Goal: Information Seeking & Learning: Understand process/instructions

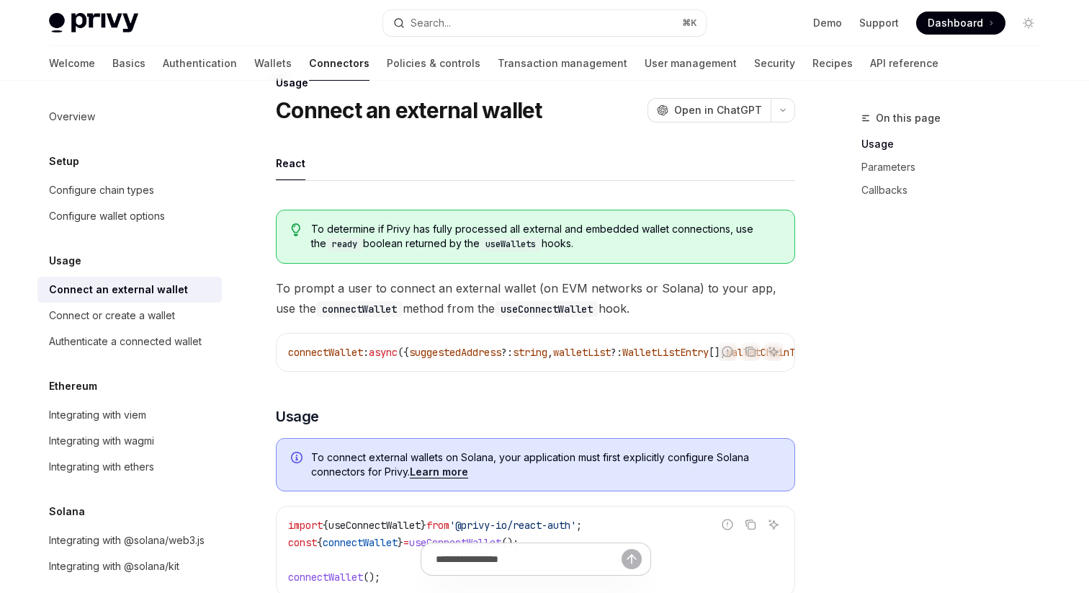
scroll to position [59, 0]
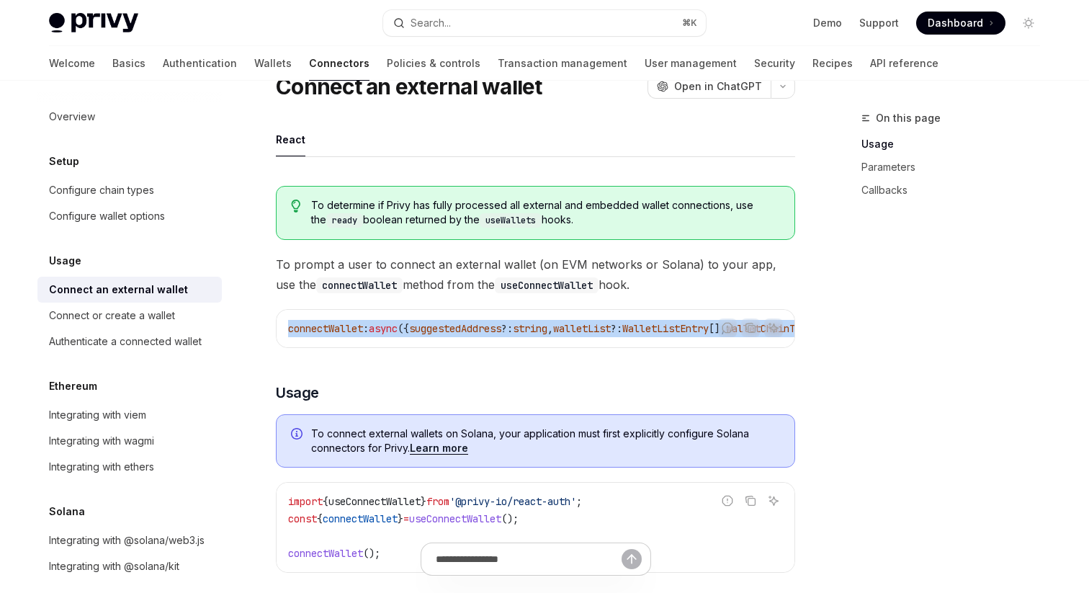
drag, startPoint x: 550, startPoint y: 353, endPoint x: 582, endPoint y: 349, distance: 31.9
drag, startPoint x: 568, startPoint y: 353, endPoint x: 699, endPoint y: 347, distance: 130.5
click at [712, 346] on div "Report incorrect code Copy Ask AI connectWallet : async ({ suggestedAddress ?: …" at bounding box center [535, 328] width 519 height 39
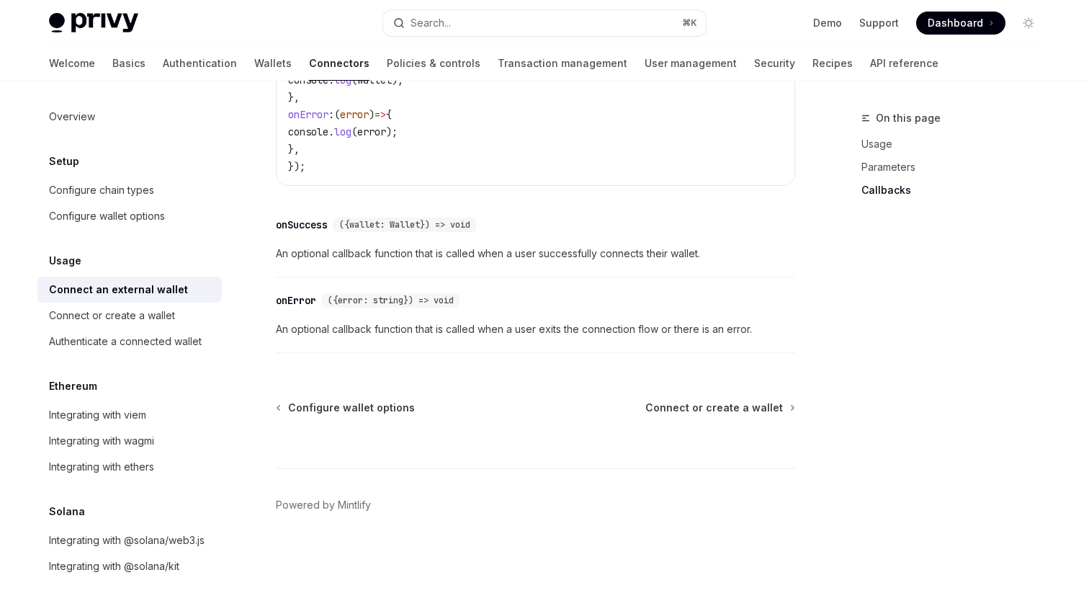
scroll to position [0, 0]
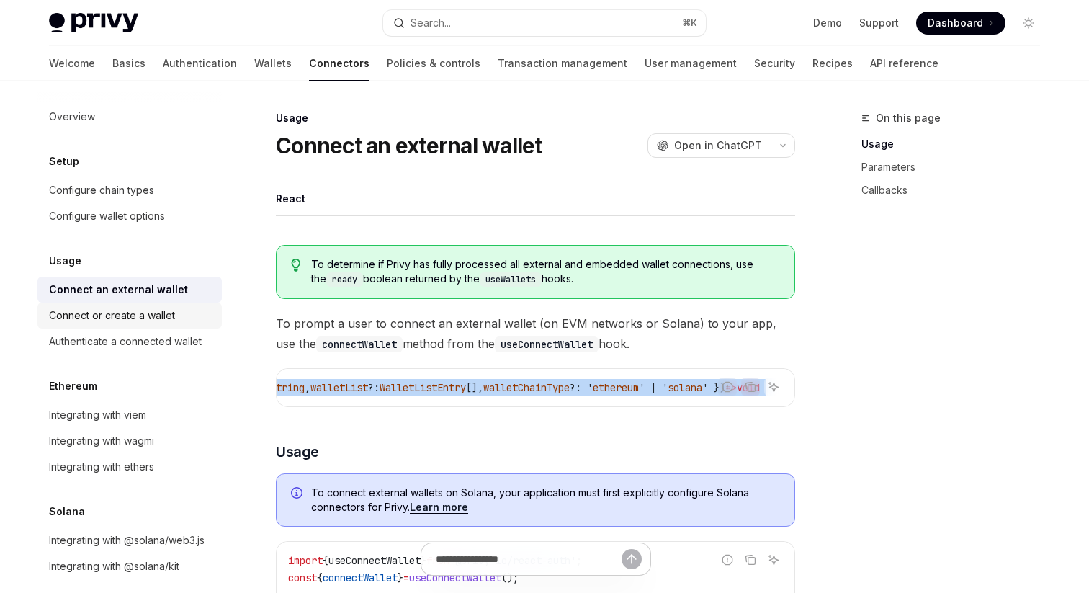
click at [126, 327] on link "Connect or create a wallet" at bounding box center [129, 316] width 184 height 26
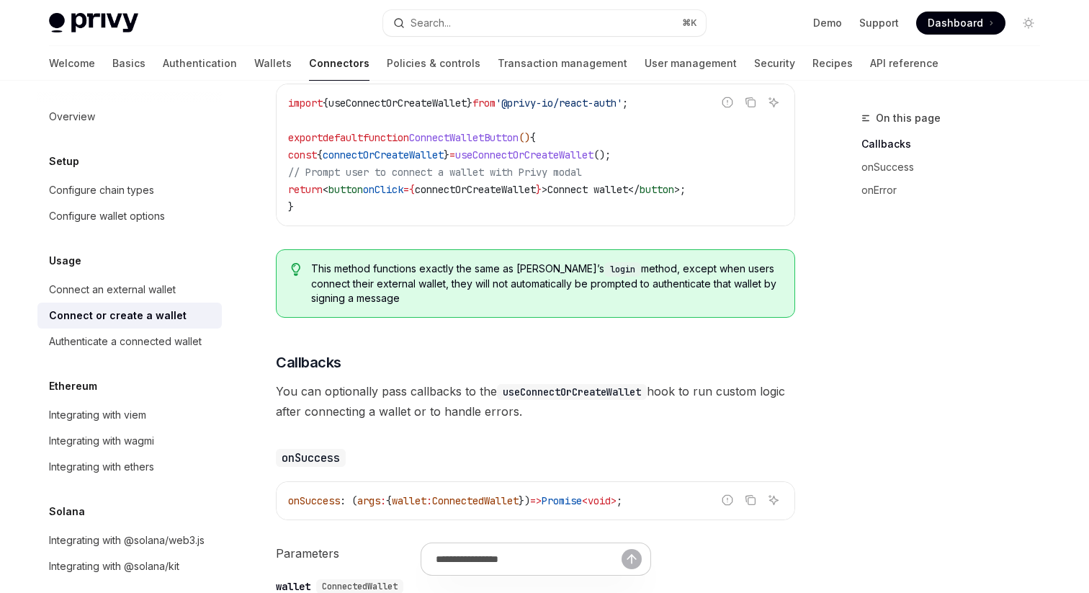
scroll to position [521, 0]
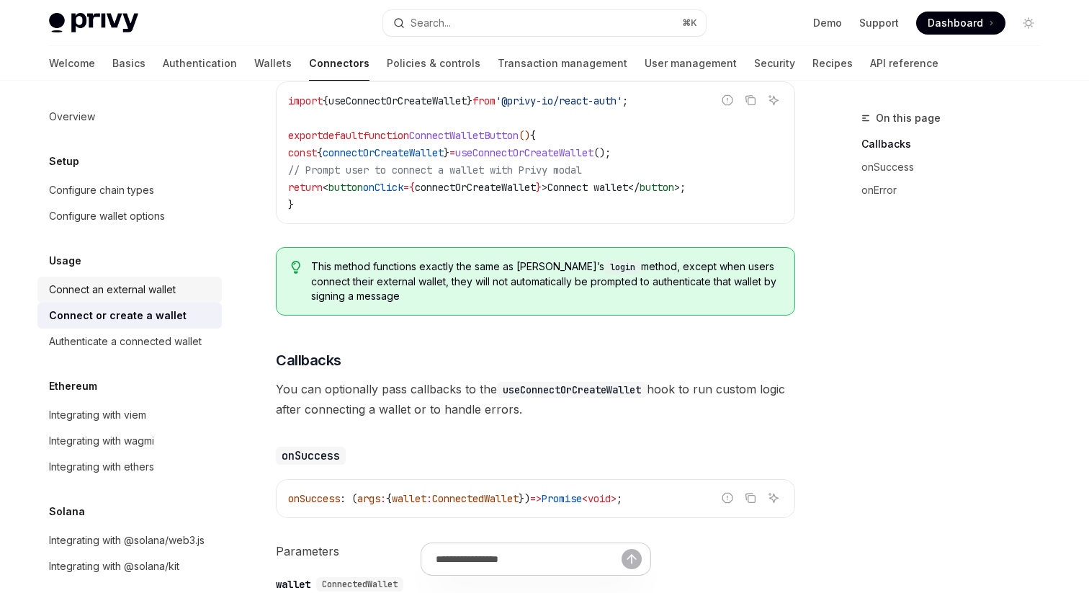
click at [120, 281] on div "Connect an external wallet" at bounding box center [112, 289] width 127 height 17
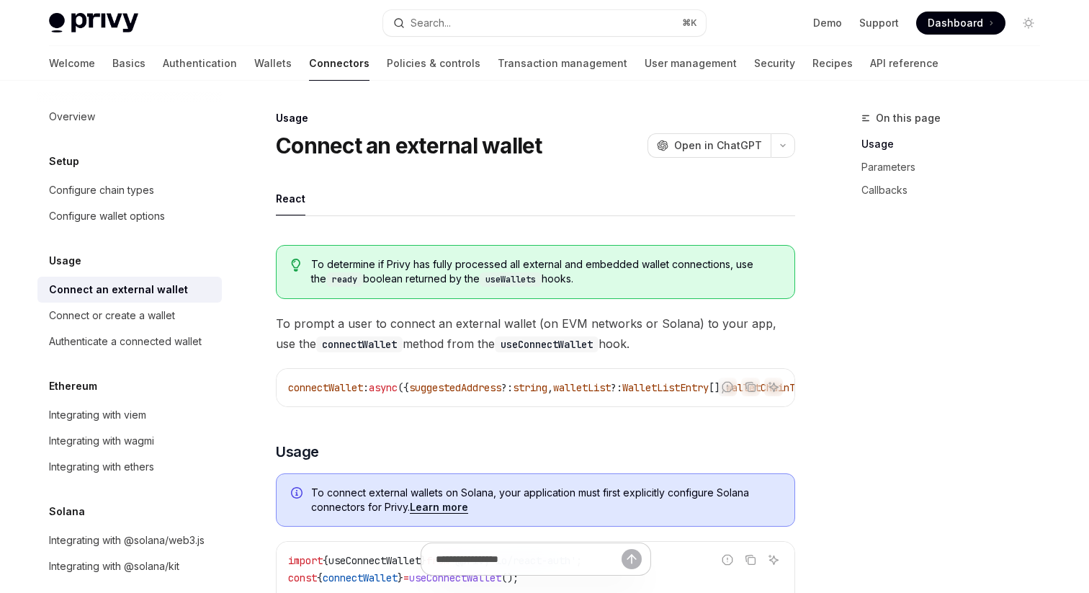
scroll to position [138, 0]
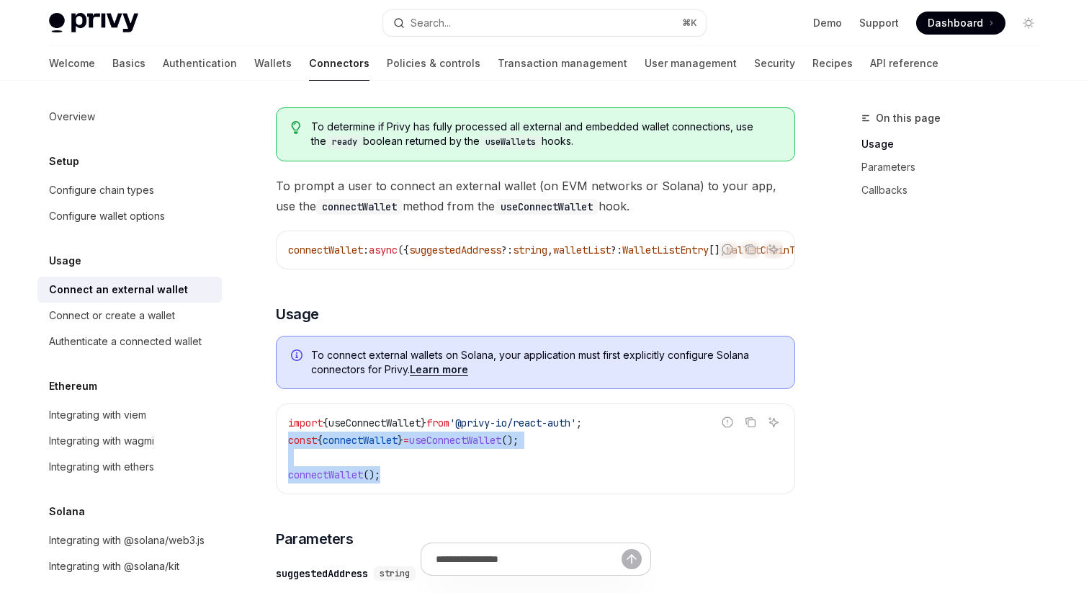
drag, startPoint x: 393, startPoint y: 482, endPoint x: 283, endPoint y: 443, distance: 116.9
click at [281, 444] on div "import { useConnectWallet } from '@privy-io/react-auth' ; const { connectWallet…" at bounding box center [536, 448] width 518 height 89
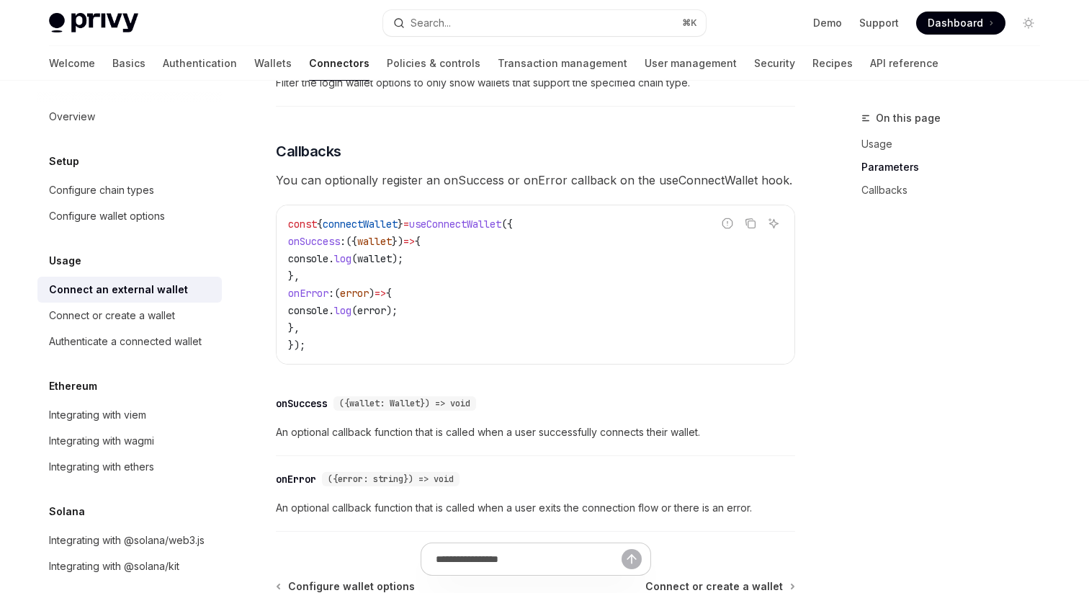
scroll to position [928, 0]
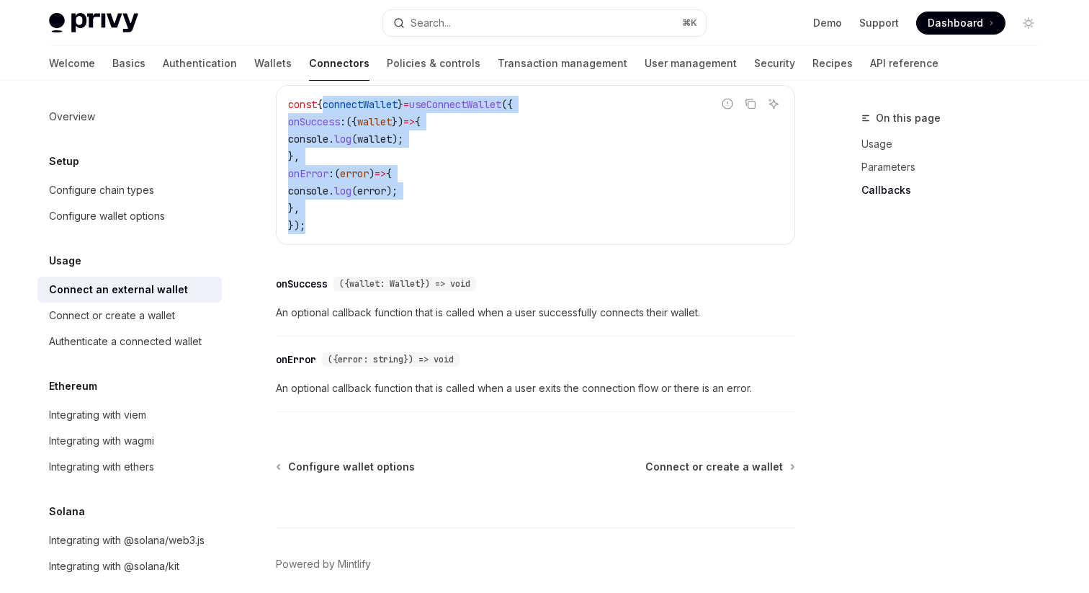
drag, startPoint x: 406, startPoint y: 229, endPoint x: 324, endPoint y: 104, distance: 149.2
click at [324, 104] on code "const { connectWallet } = useConnectWallet ({ onSuccess : ({ wallet }) => { con…" at bounding box center [535, 165] width 495 height 138
click at [328, 145] on span "console" at bounding box center [308, 139] width 40 height 13
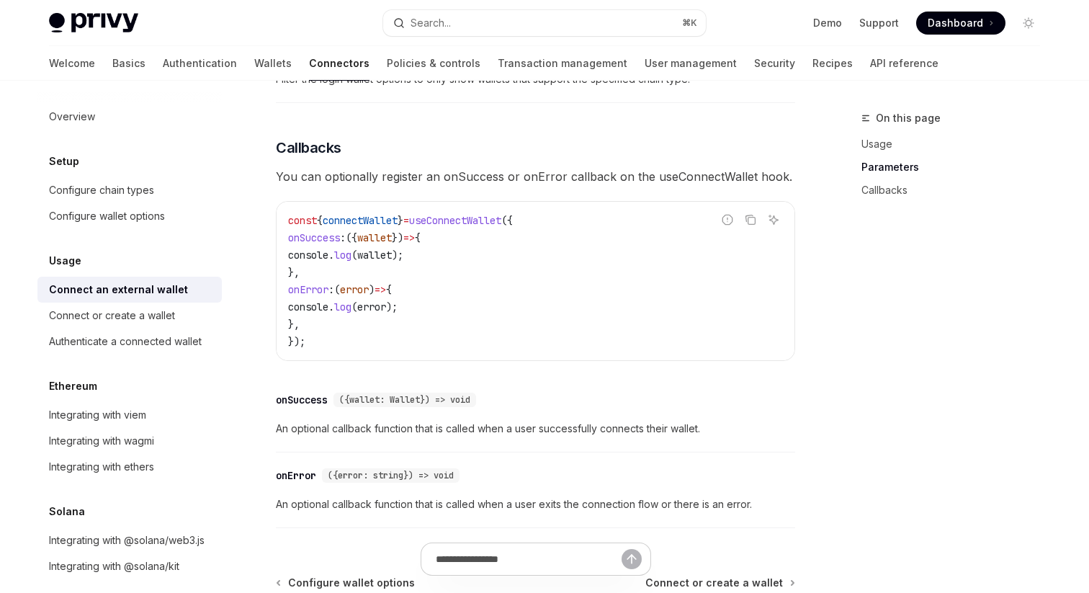
scroll to position [817, 0]
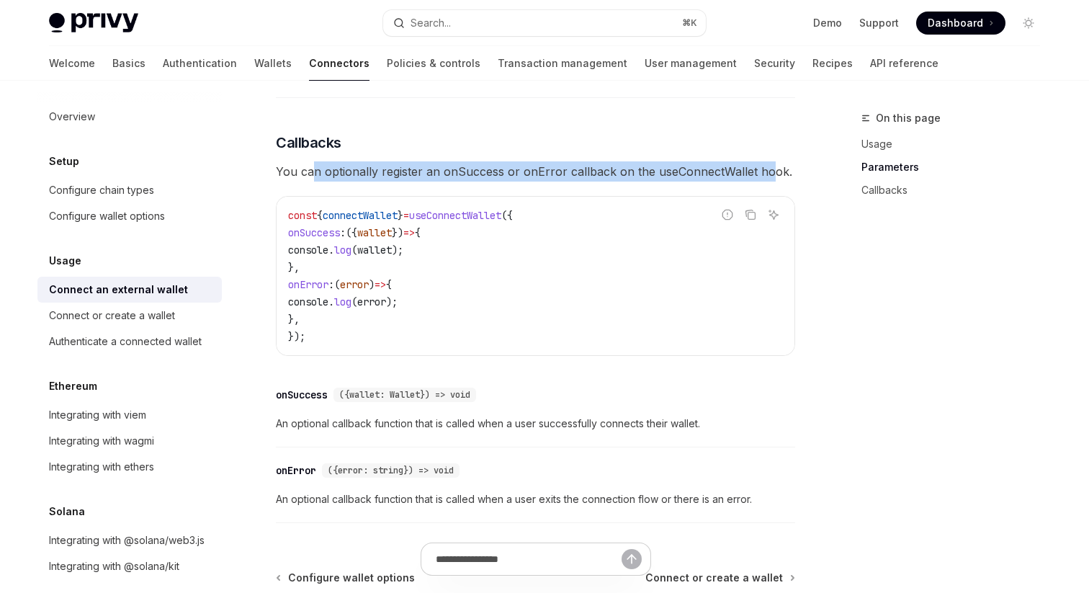
drag, startPoint x: 310, startPoint y: 181, endPoint x: 565, endPoint y: 283, distance: 275.4
click at [762, 175] on span "You can optionally register an onSuccess or onError callback on the useConnectW…" at bounding box center [535, 171] width 519 height 20
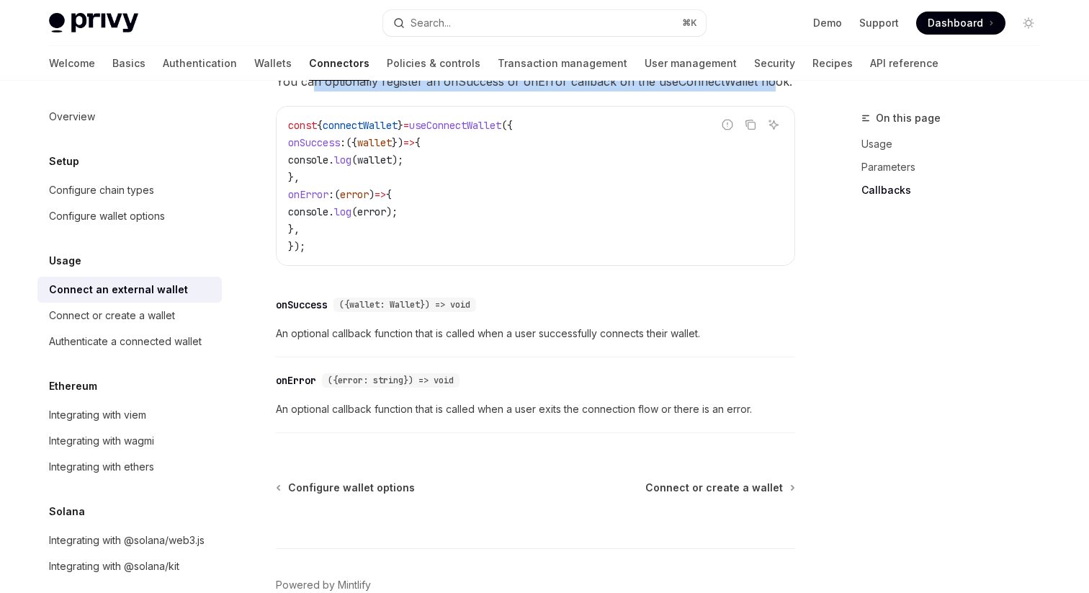
scroll to position [913, 0]
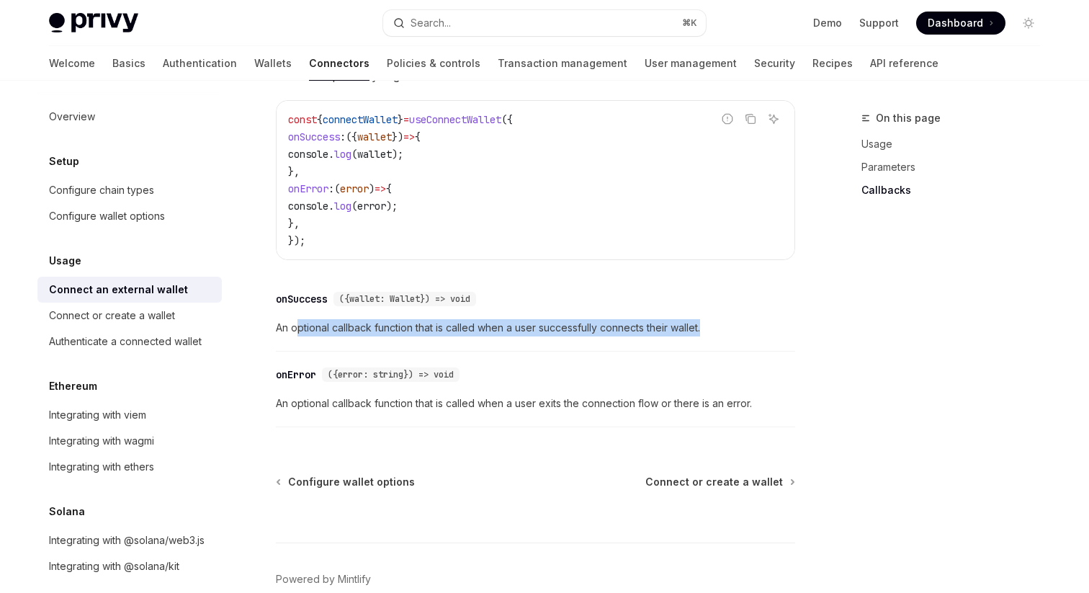
drag, startPoint x: 297, startPoint y: 333, endPoint x: 743, endPoint y: 329, distance: 445.9
click at [743, 329] on span "An optional callback function that is called when a user successfully connects …" at bounding box center [535, 327] width 519 height 17
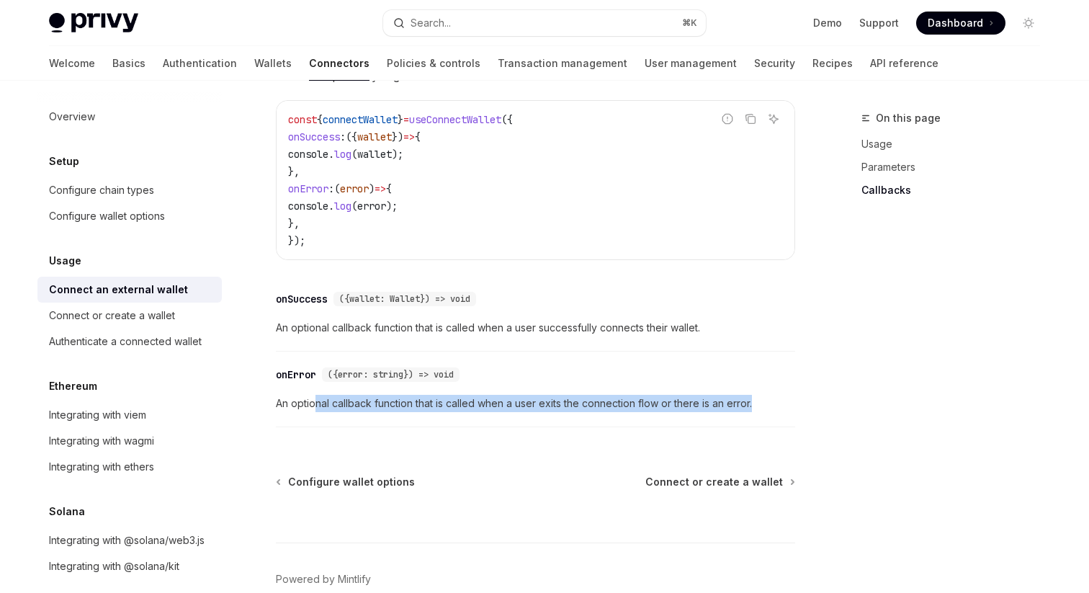
drag, startPoint x: 313, startPoint y: 411, endPoint x: 781, endPoint y: 437, distance: 468.2
click at [361, 480] on span "Configure wallet options" at bounding box center [351, 482] width 127 height 14
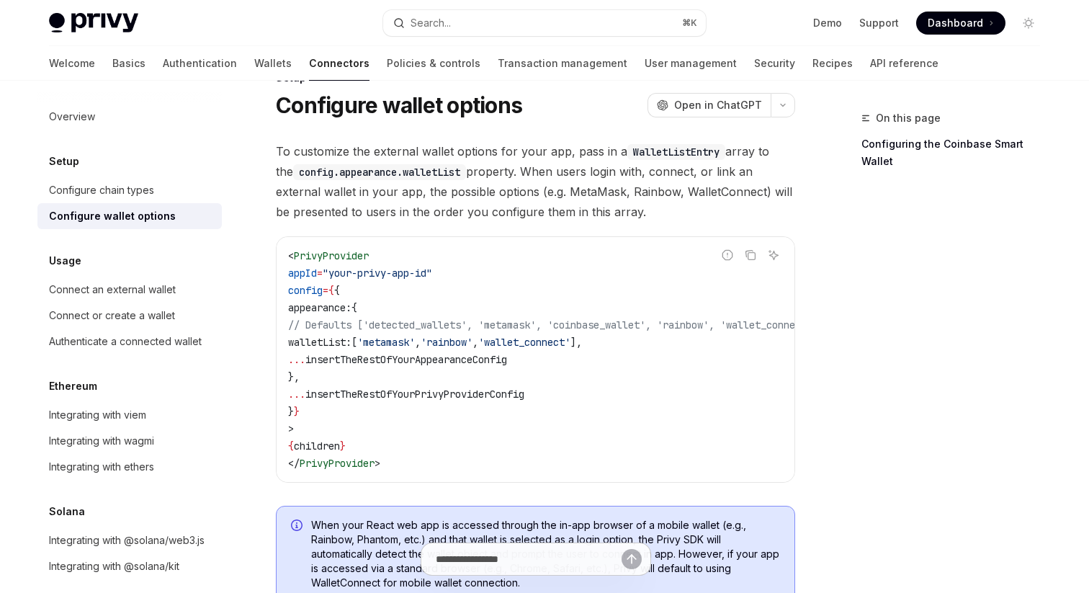
scroll to position [14, 0]
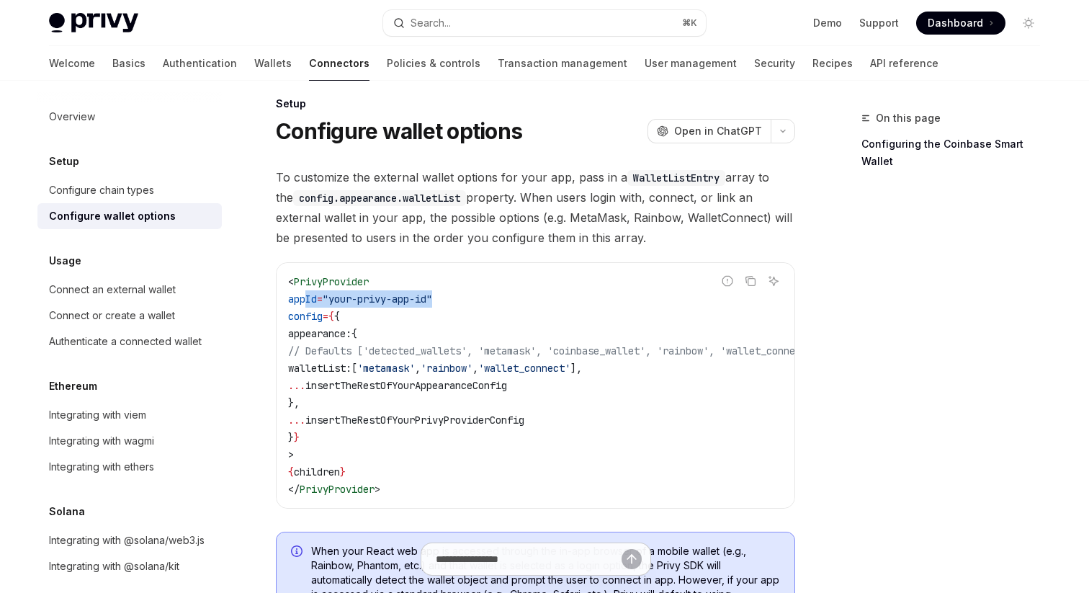
drag, startPoint x: 305, startPoint y: 292, endPoint x: 308, endPoint y: 367, distance: 74.2
click at [500, 295] on code "< PrivyProvider appId = "your-privy-app-id" config = { { appearance: { // Defau…" at bounding box center [570, 385] width 565 height 225
drag, startPoint x: 317, startPoint y: 353, endPoint x: 653, endPoint y: 402, distance: 339.9
click at [653, 402] on code "< PrivyProvider appId = "your-privy-app-id" config = { { appearance: { // Defau…" at bounding box center [570, 385] width 565 height 225
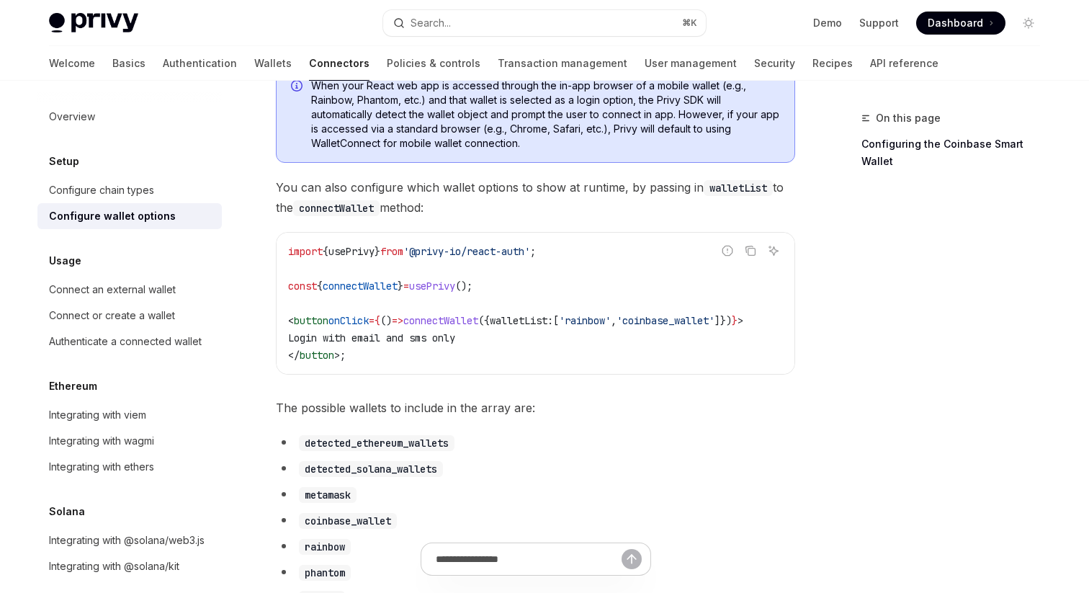
scroll to position [696, 0]
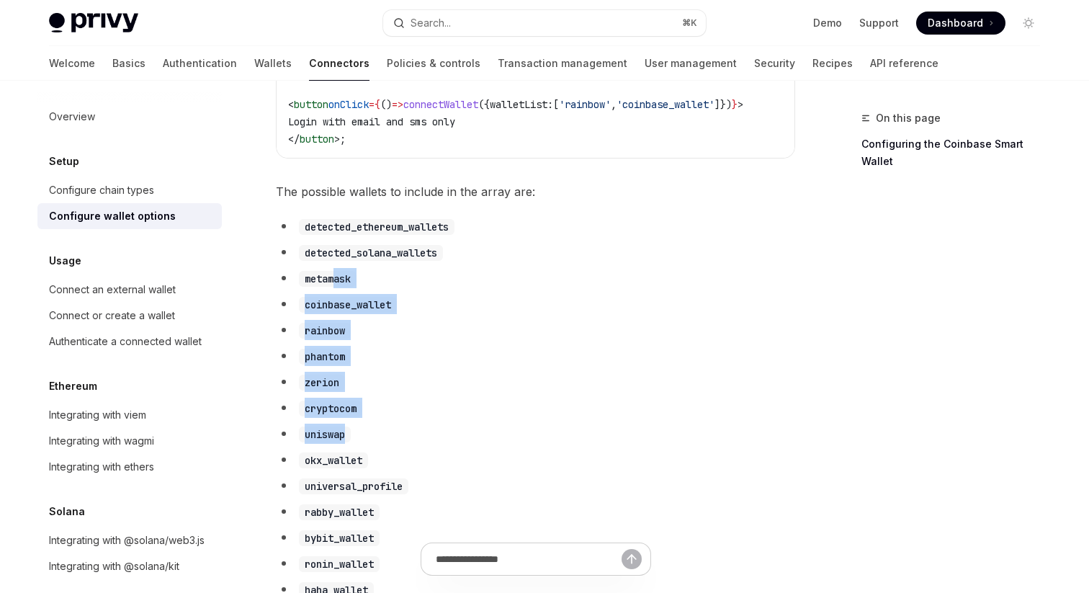
drag, startPoint x: 394, startPoint y: 438, endPoint x: 337, endPoint y: 287, distance: 161.6
click at [337, 287] on ul "detected_ethereum_wallets detected_solana_wallets metamask coinbase_wallet rain…" at bounding box center [535, 518] width 519 height 605
click at [509, 313] on li "coinbase_wallet" at bounding box center [535, 304] width 519 height 20
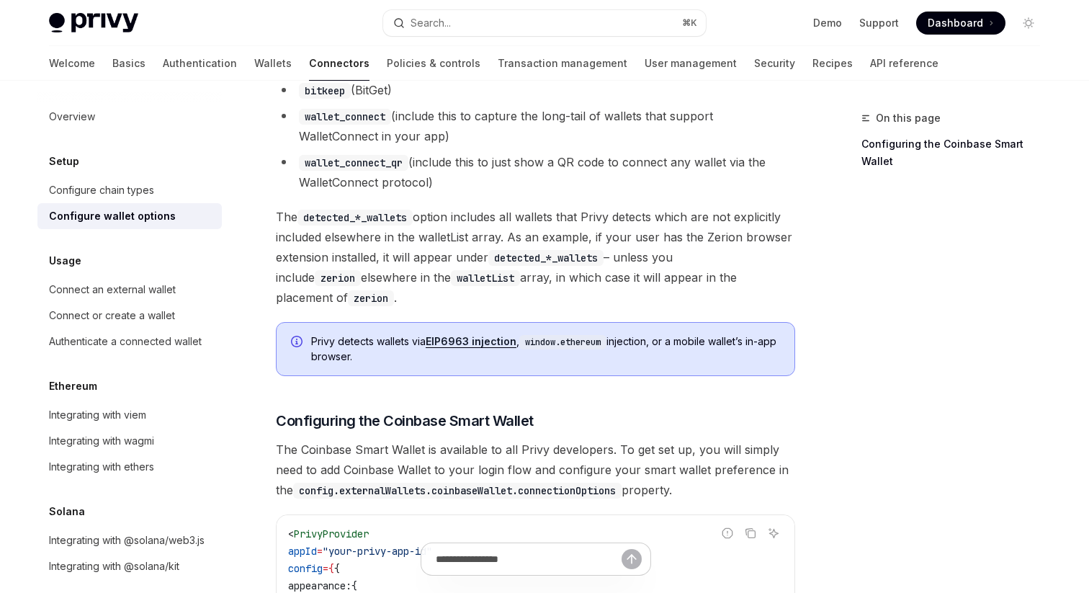
scroll to position [1350, 0]
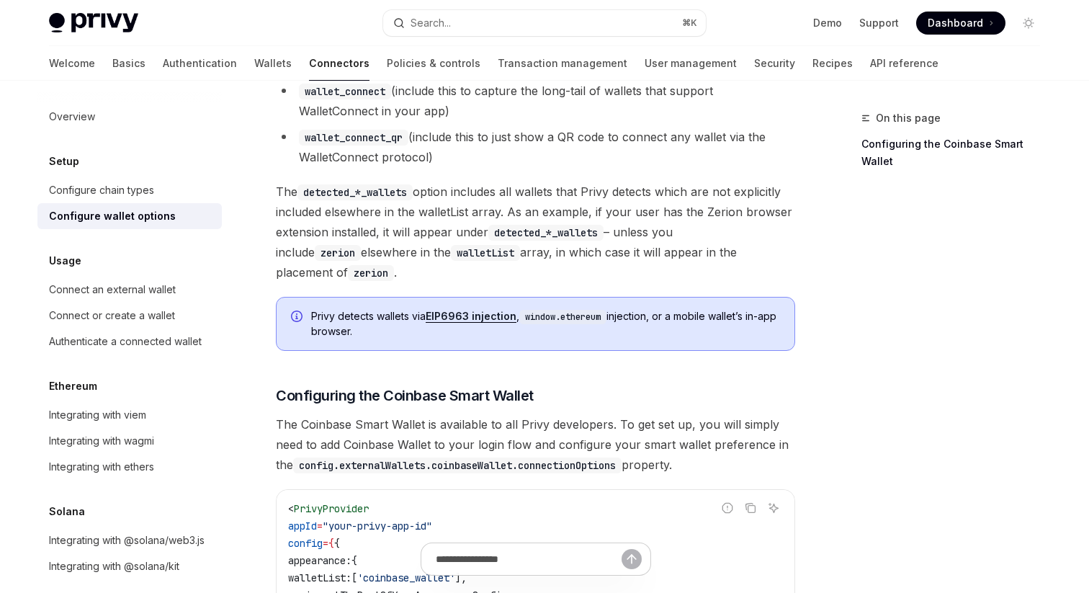
drag, startPoint x: 452, startPoint y: 330, endPoint x: 276, endPoint y: 292, distance: 179.8
click at [276, 297] on div "Privy detects wallets via EIP6963 injection , window.ethereum injection, or a m…" at bounding box center [535, 324] width 519 height 54
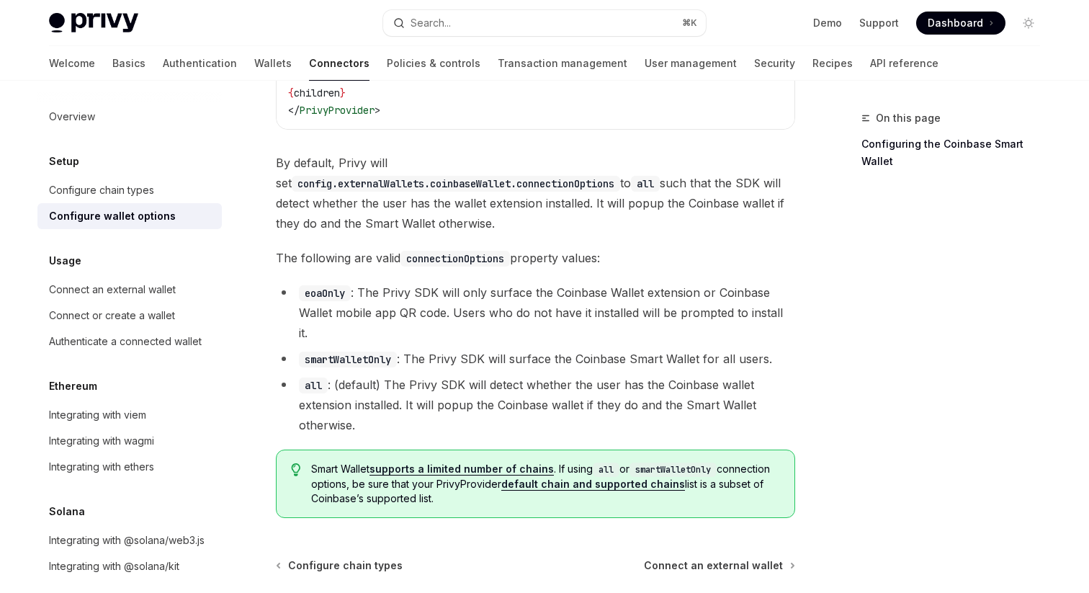
scroll to position [2124, 0]
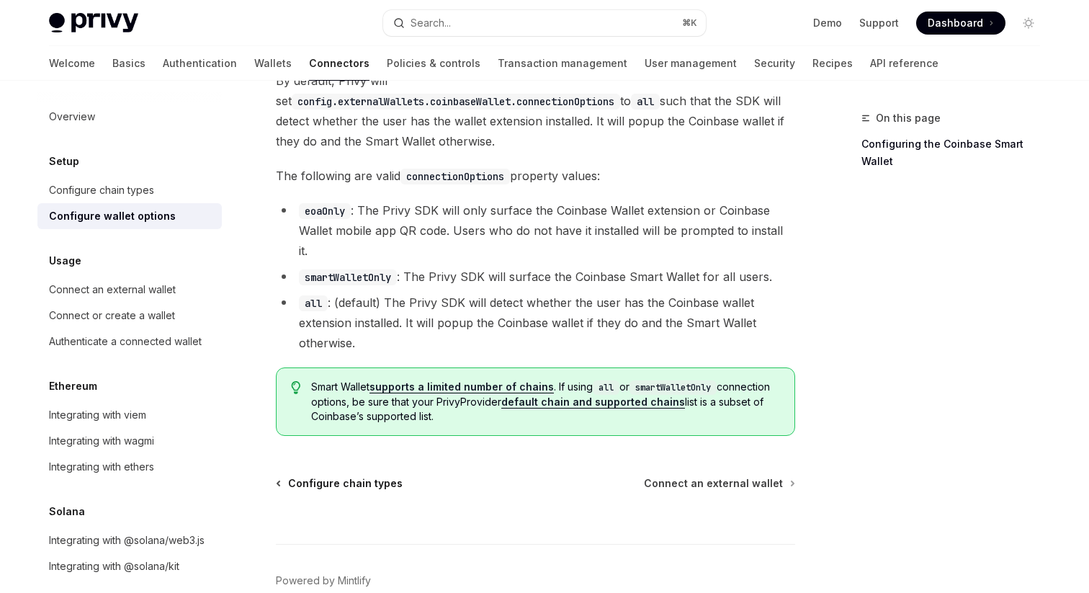
click at [358, 476] on span "Configure chain types" at bounding box center [345, 483] width 115 height 14
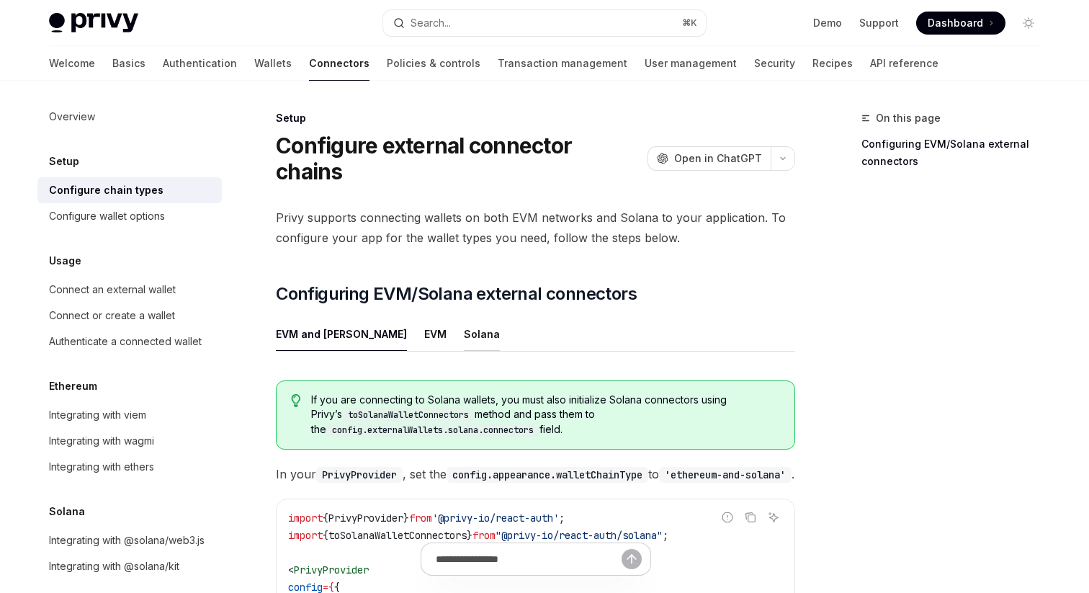
click at [464, 317] on div "Solana" at bounding box center [482, 334] width 36 height 34
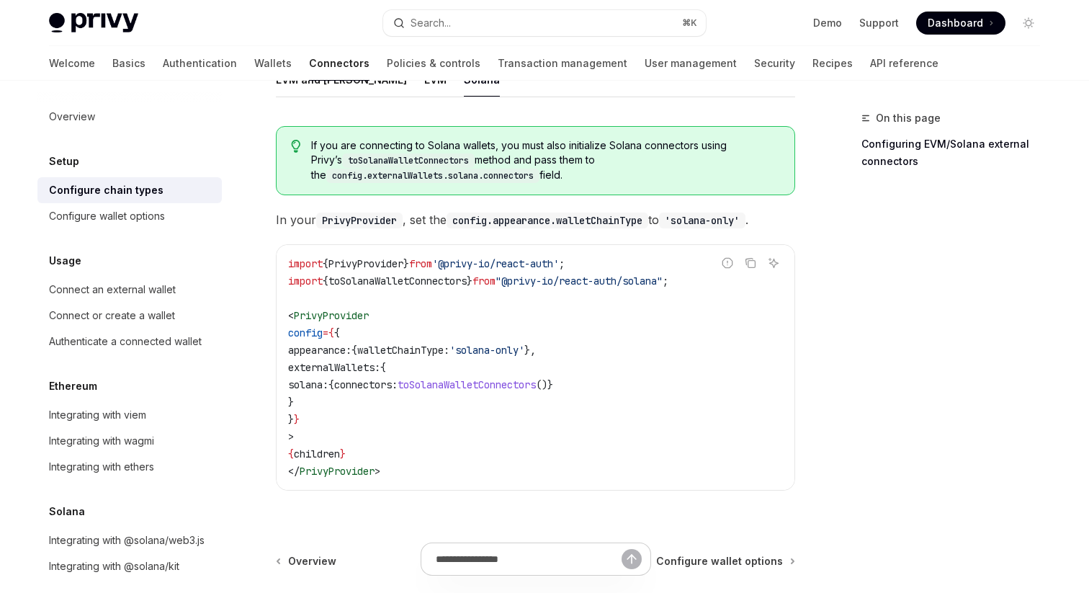
scroll to position [57, 0]
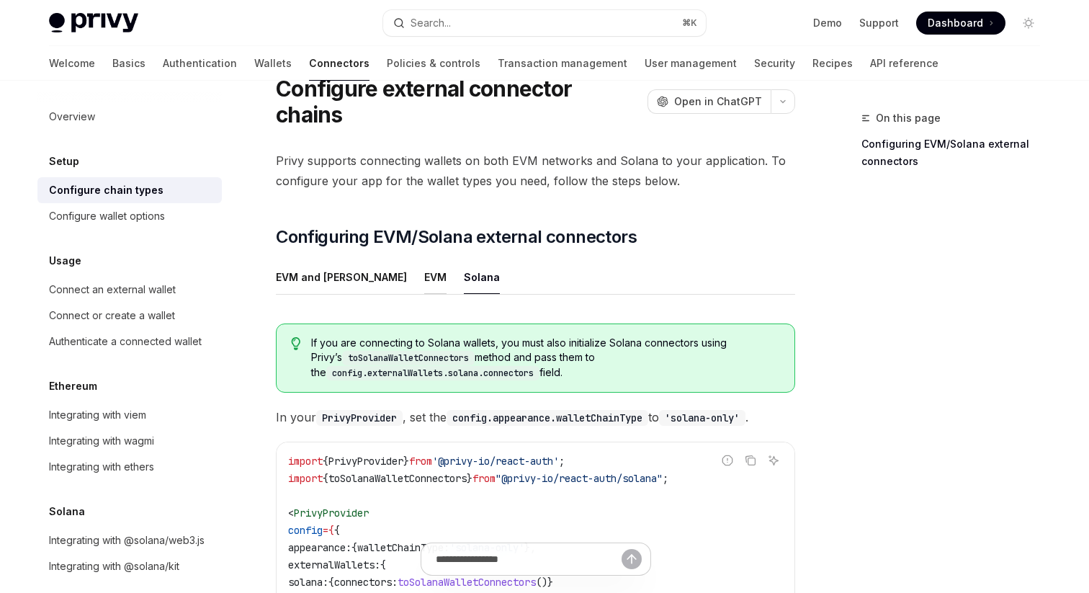
click at [424, 260] on div "EVM" at bounding box center [435, 277] width 22 height 34
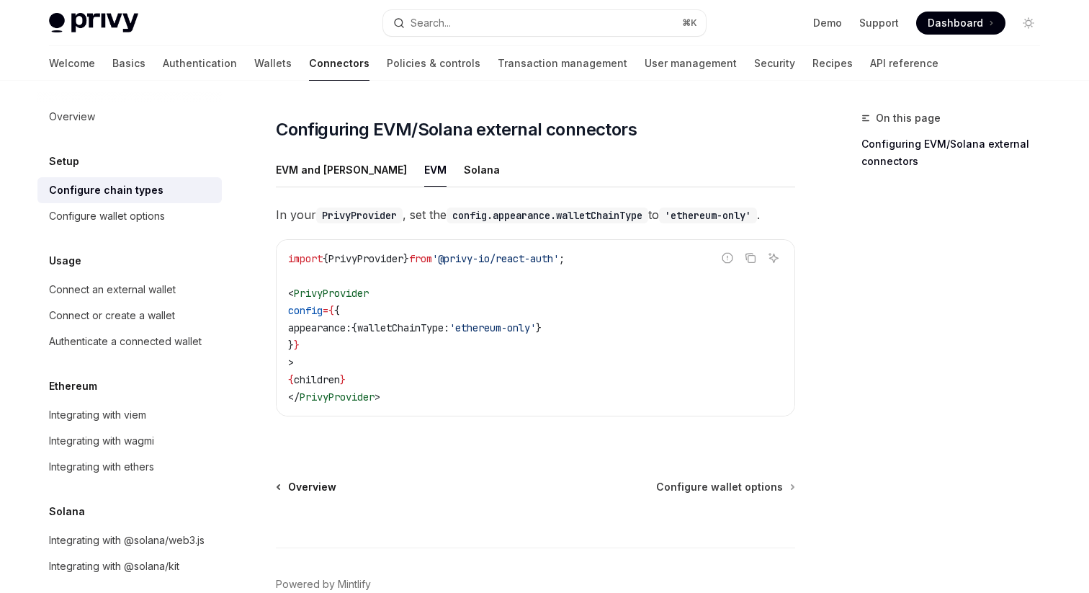
scroll to position [163, 0]
click at [761, 480] on span "Configure wallet options" at bounding box center [719, 487] width 127 height 14
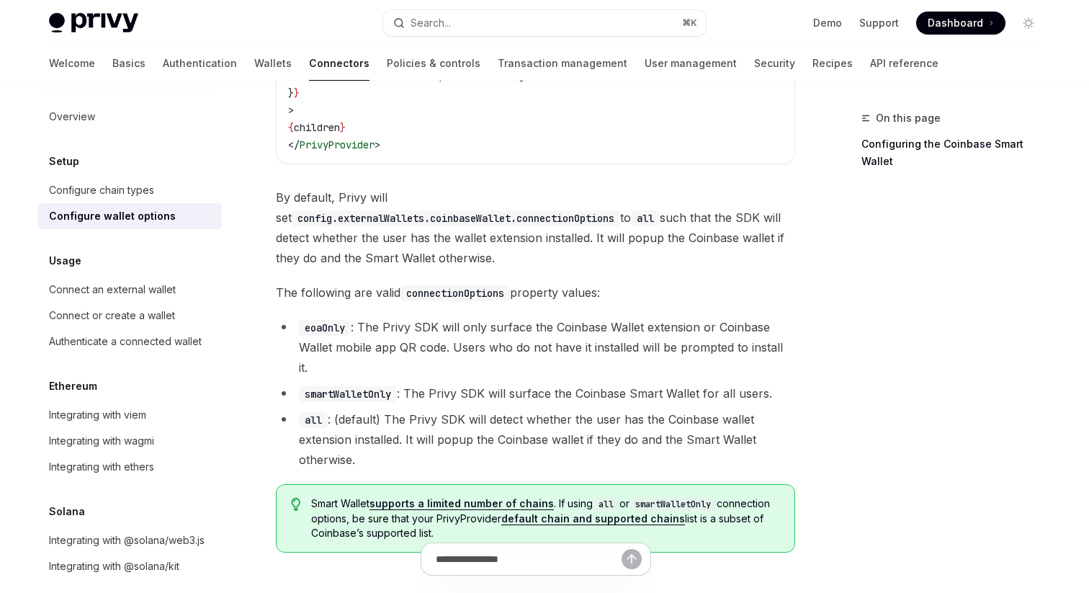
scroll to position [2156, 0]
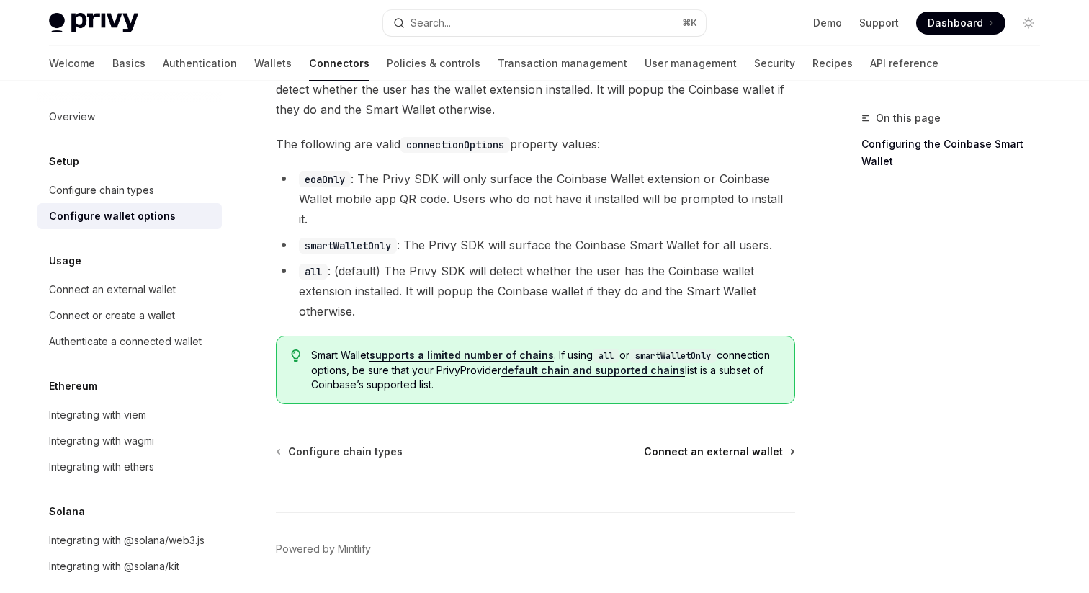
click at [745, 444] on span "Connect an external wallet" at bounding box center [713, 451] width 139 height 14
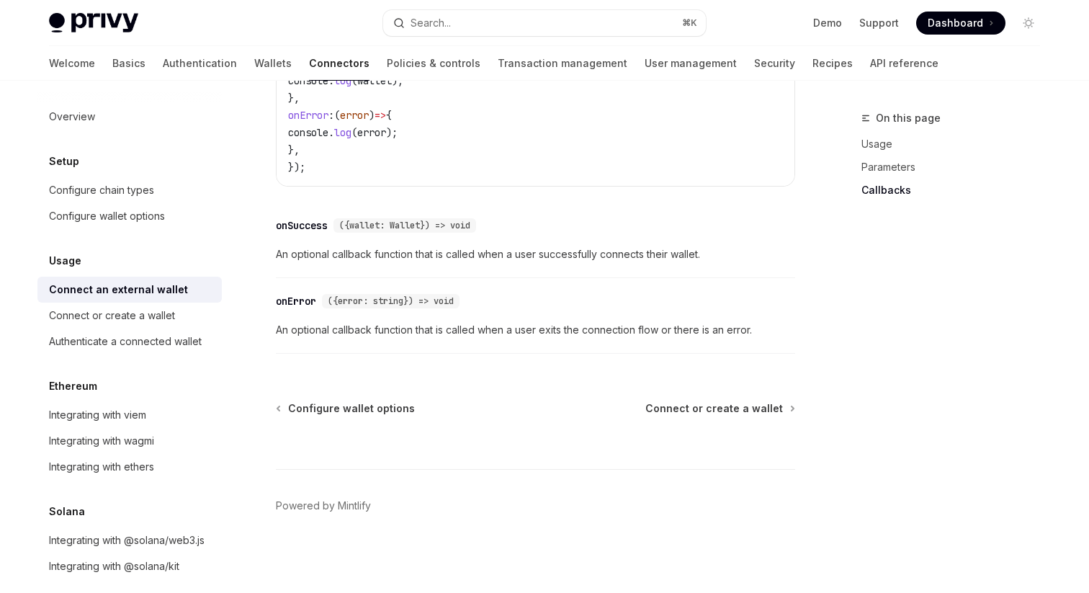
scroll to position [992, 0]
click at [714, 404] on span "Connect or create a wallet" at bounding box center [714, 407] width 138 height 14
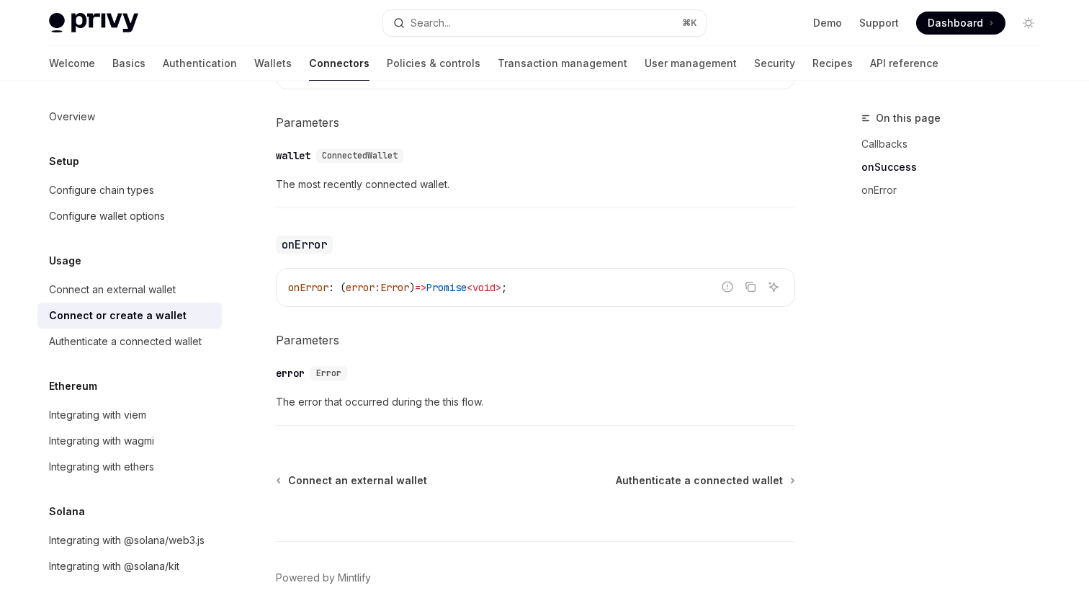
scroll to position [1022, 0]
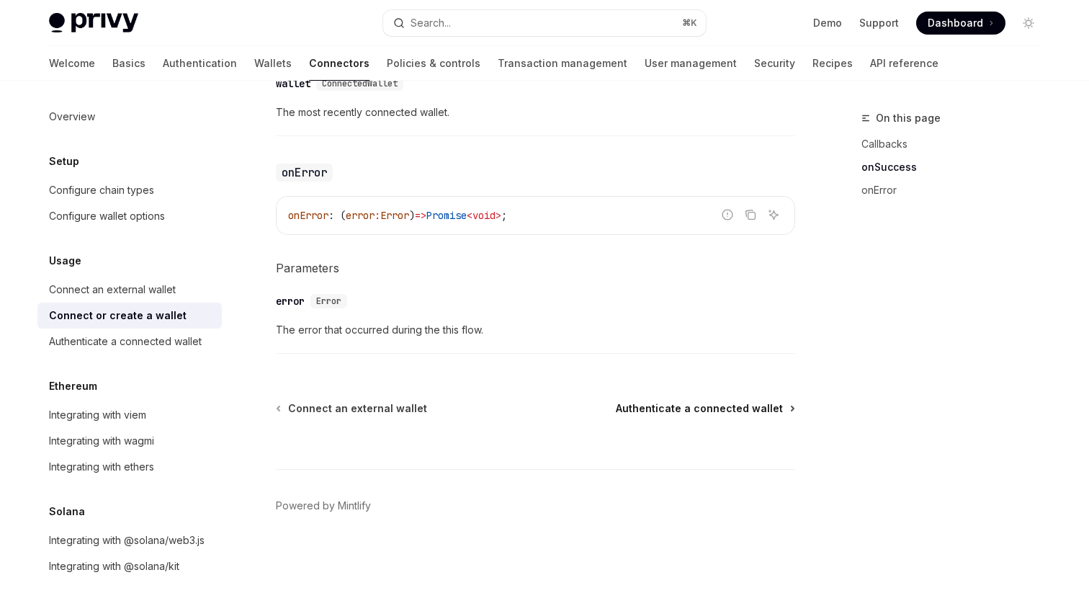
click at [711, 413] on span "Authenticate a connected wallet" at bounding box center [699, 408] width 167 height 14
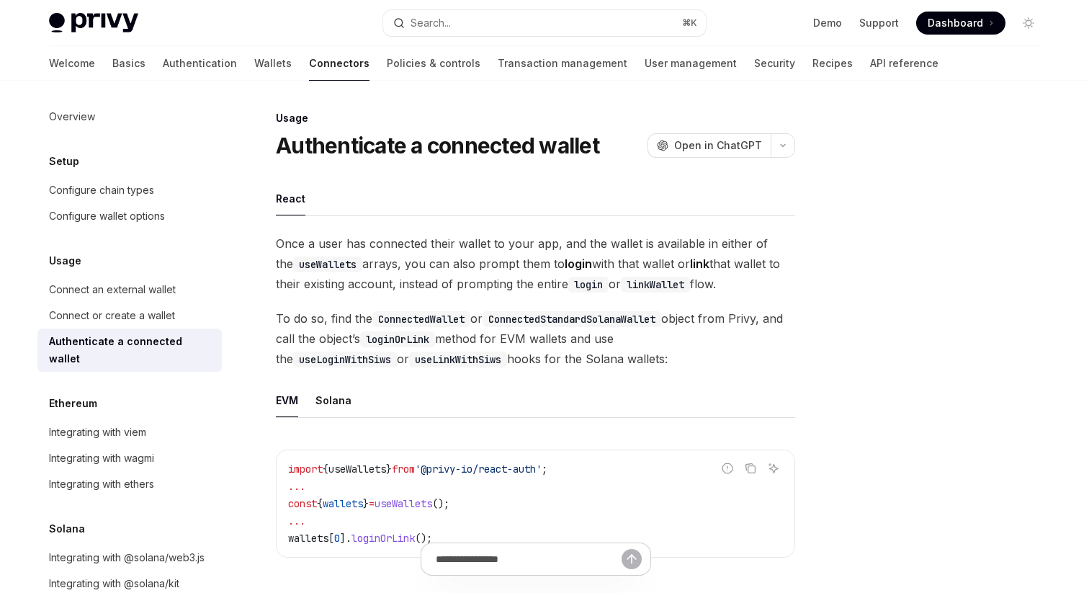
click at [316, 156] on h1 "Authenticate a connected wallet" at bounding box center [437, 146] width 323 height 26
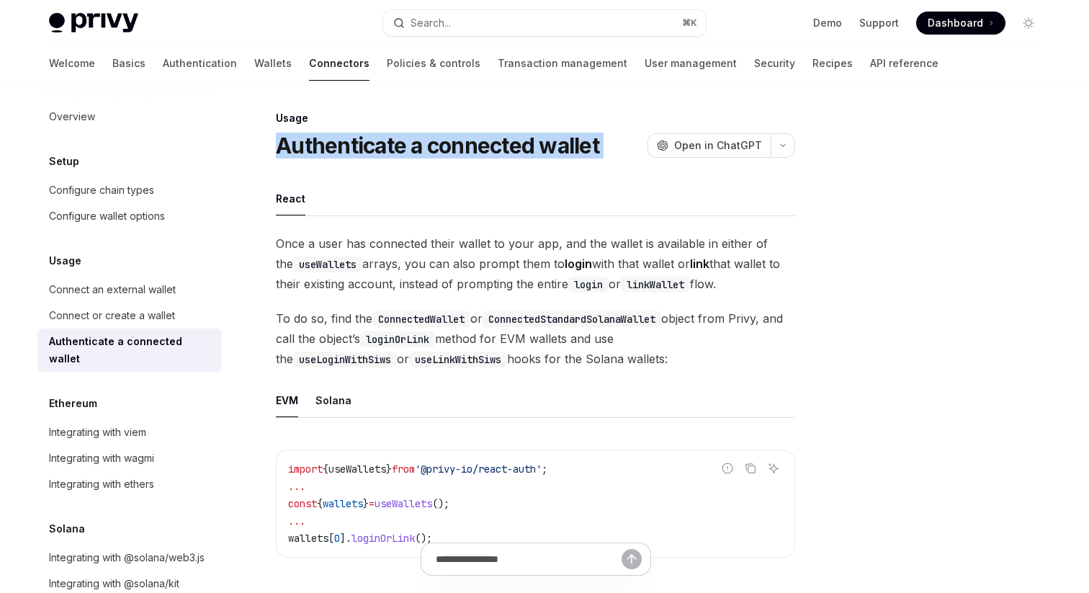
click at [316, 156] on h1 "Authenticate a connected wallet" at bounding box center [437, 146] width 323 height 26
drag, startPoint x: 339, startPoint y: 243, endPoint x: 758, endPoint y: 277, distance: 419.8
click at [758, 277] on span "Once a user has connected their wallet to your app, and the wallet is available…" at bounding box center [535, 263] width 519 height 61
drag, startPoint x: 284, startPoint y: 323, endPoint x: 606, endPoint y: 355, distance: 324.2
click at [606, 355] on span "To do so, find the ConnectedWallet or ConnectedStandardSolanaWallet object from…" at bounding box center [535, 338] width 519 height 61
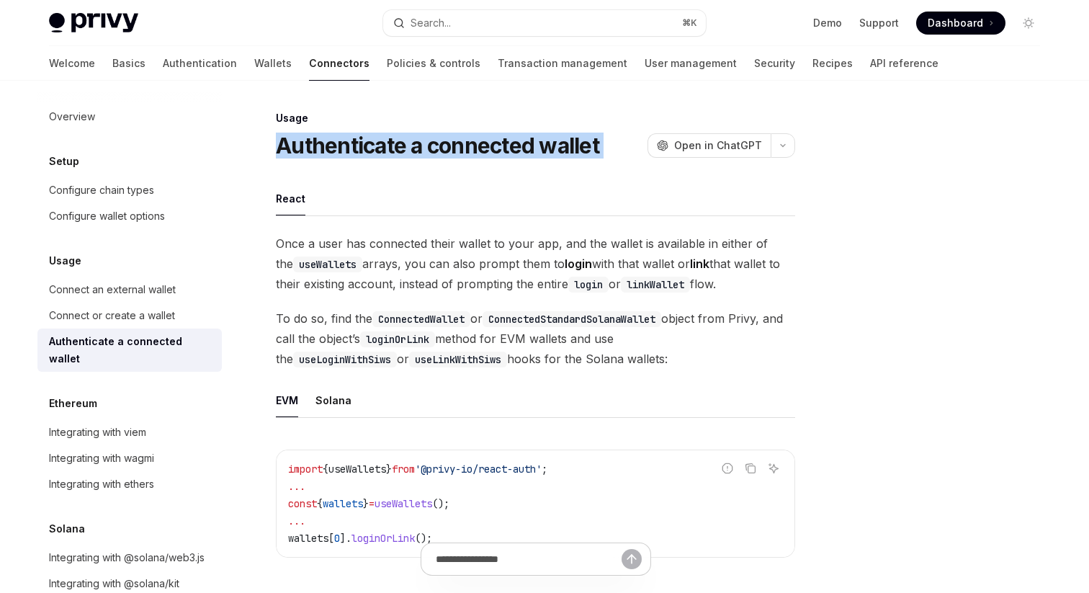
click at [606, 355] on span "To do so, find the ConnectedWallet or ConnectedStandardSolanaWallet object from…" at bounding box center [535, 338] width 519 height 61
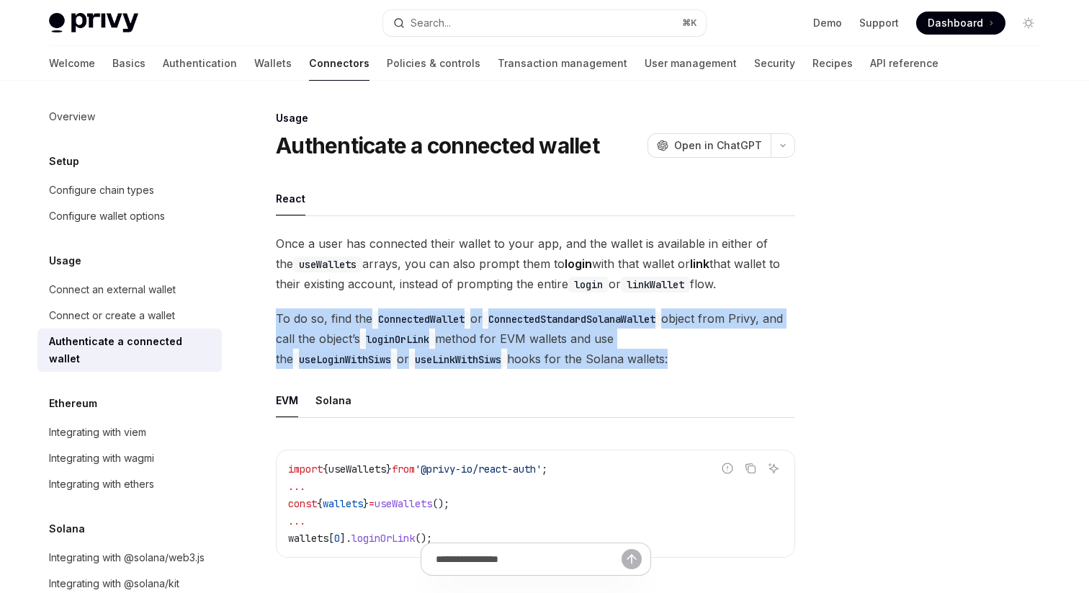
click at [606, 355] on span "To do so, find the ConnectedWallet or ConnectedStandardSolanaWallet object from…" at bounding box center [535, 338] width 519 height 61
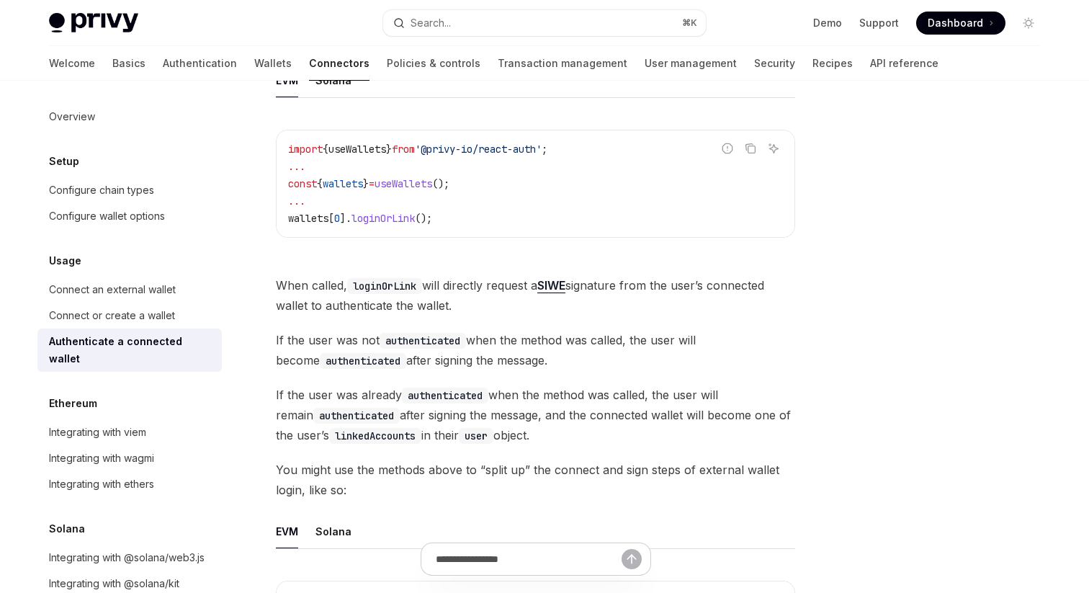
scroll to position [326, 0]
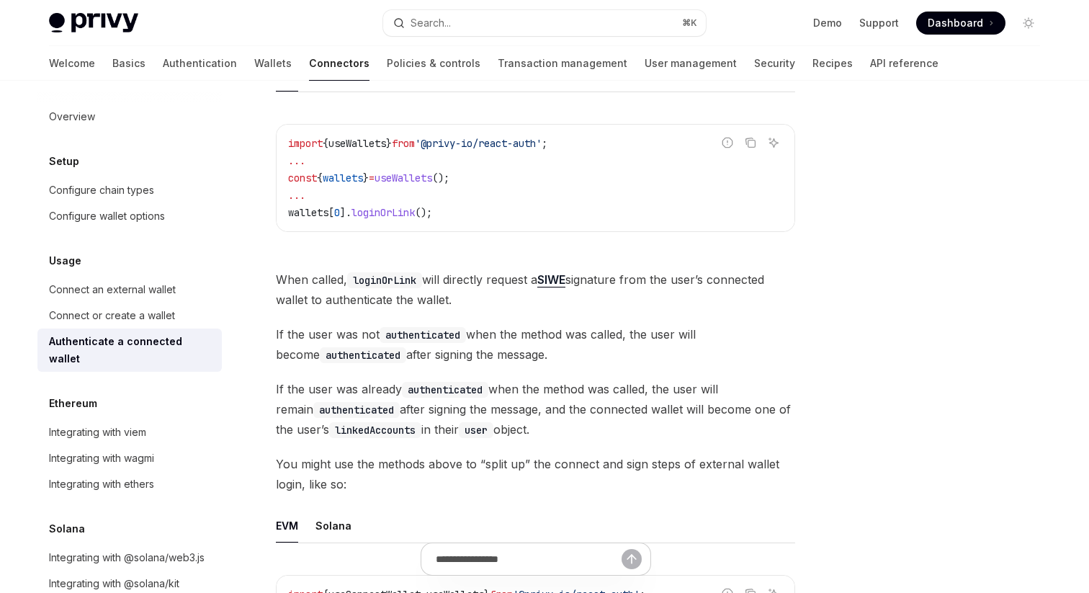
click at [351, 297] on span "When called, loginOrLink will directly request a SIWE signature from the user’s…" at bounding box center [535, 289] width 519 height 40
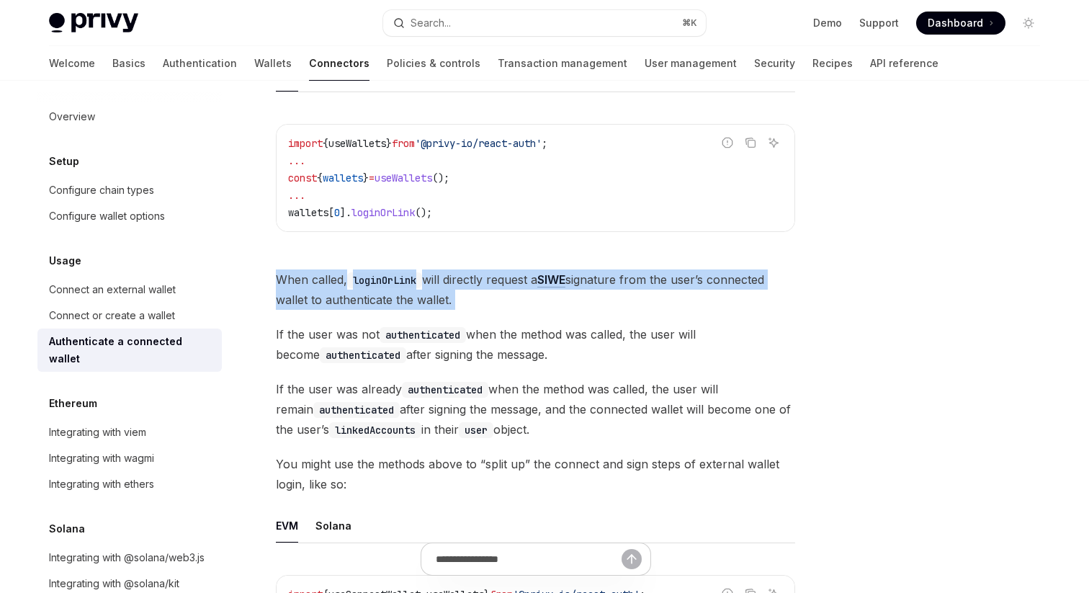
click at [351, 297] on span "When called, loginOrLink will directly request a SIWE signature from the user’s…" at bounding box center [535, 289] width 519 height 40
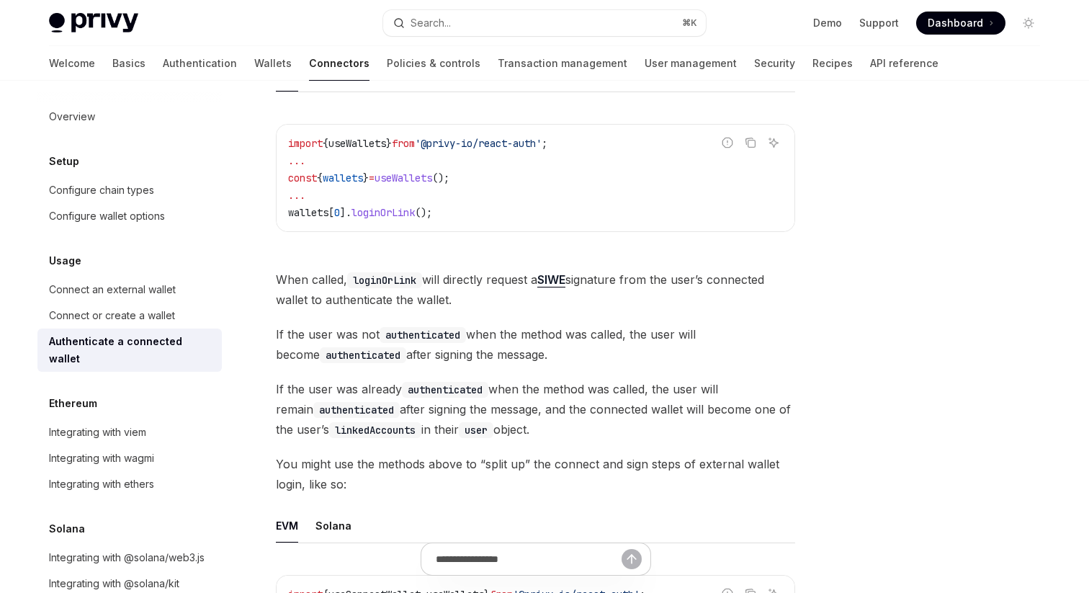
click at [385, 345] on span "If the user was not authenticated when the method was called, the user will bec…" at bounding box center [535, 344] width 519 height 40
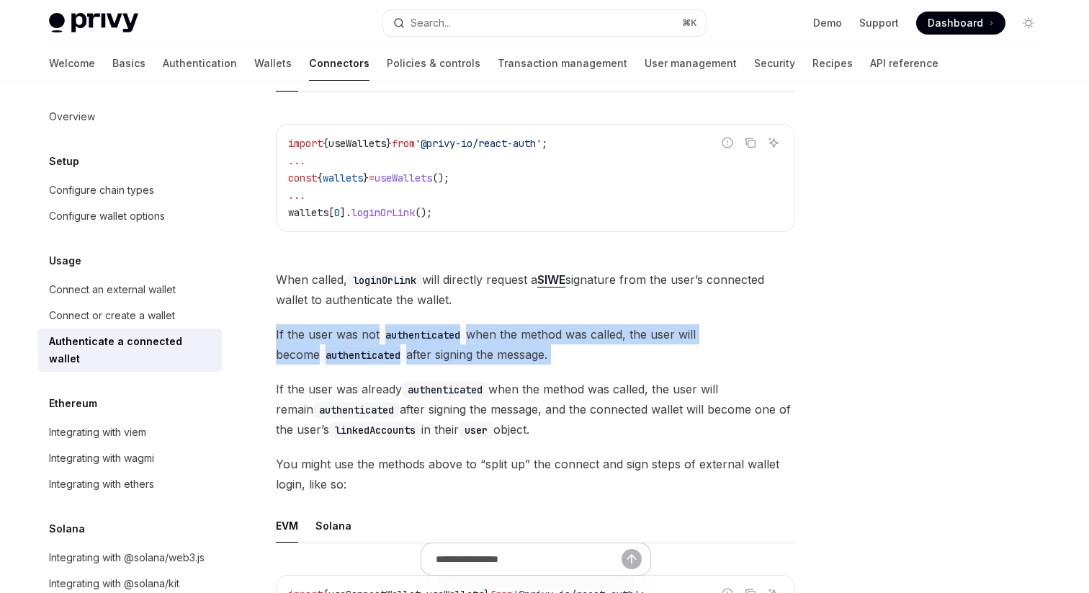
drag, startPoint x: 385, startPoint y: 345, endPoint x: 286, endPoint y: 341, distance: 99.5
click at [384, 345] on span "If the user was not authenticated when the method was called, the user will bec…" at bounding box center [535, 344] width 519 height 40
click at [286, 341] on span "If the user was not authenticated when the method was called, the user will bec…" at bounding box center [535, 344] width 519 height 40
drag, startPoint x: 372, startPoint y: 338, endPoint x: 711, endPoint y: 327, distance: 338.7
click at [711, 327] on span "If the user was not authenticated when the method was called, the user will bec…" at bounding box center [535, 344] width 519 height 40
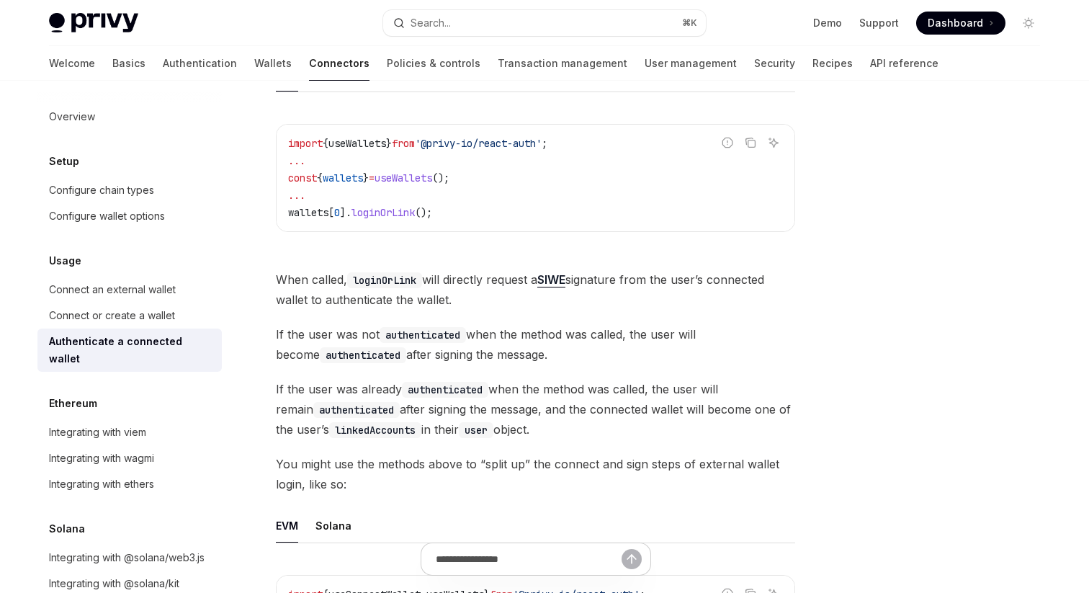
click at [355, 390] on span "If the user was already authenticated when the method was called, the user will…" at bounding box center [535, 409] width 519 height 61
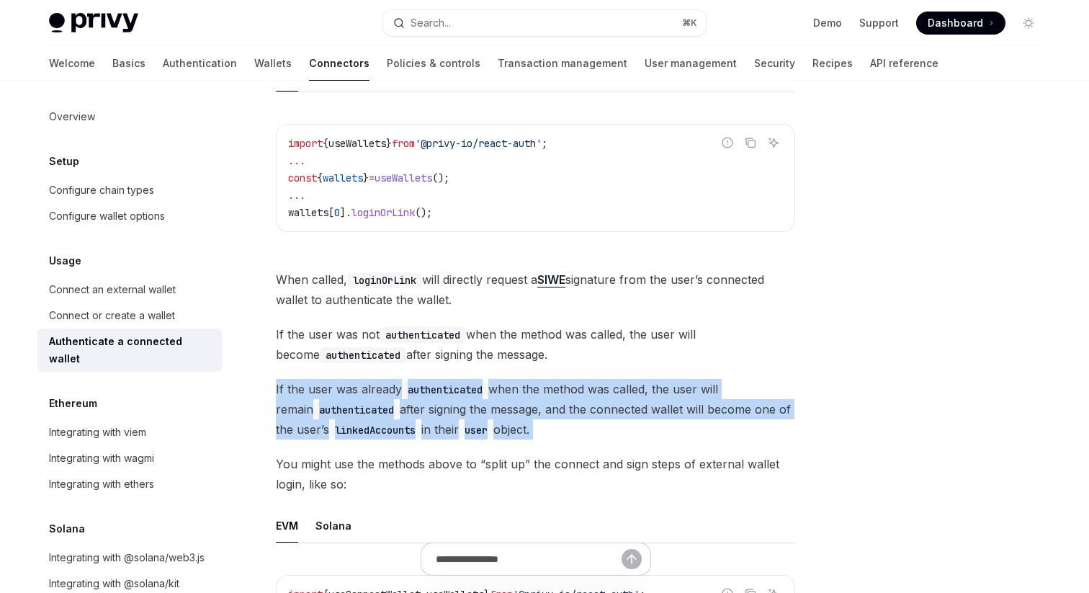
click at [355, 390] on span "If the user was already authenticated when the method was called, the user will…" at bounding box center [535, 409] width 519 height 61
click at [347, 392] on span "If the user was already authenticated when the method was called, the user will…" at bounding box center [535, 409] width 519 height 61
click at [424, 387] on code "authenticated" at bounding box center [445, 390] width 86 height 16
drag, startPoint x: 360, startPoint y: 392, endPoint x: 610, endPoint y: 434, distance: 253.5
click at [610, 434] on span "If the user was already authenticated when the method was called, the user will…" at bounding box center [535, 409] width 519 height 61
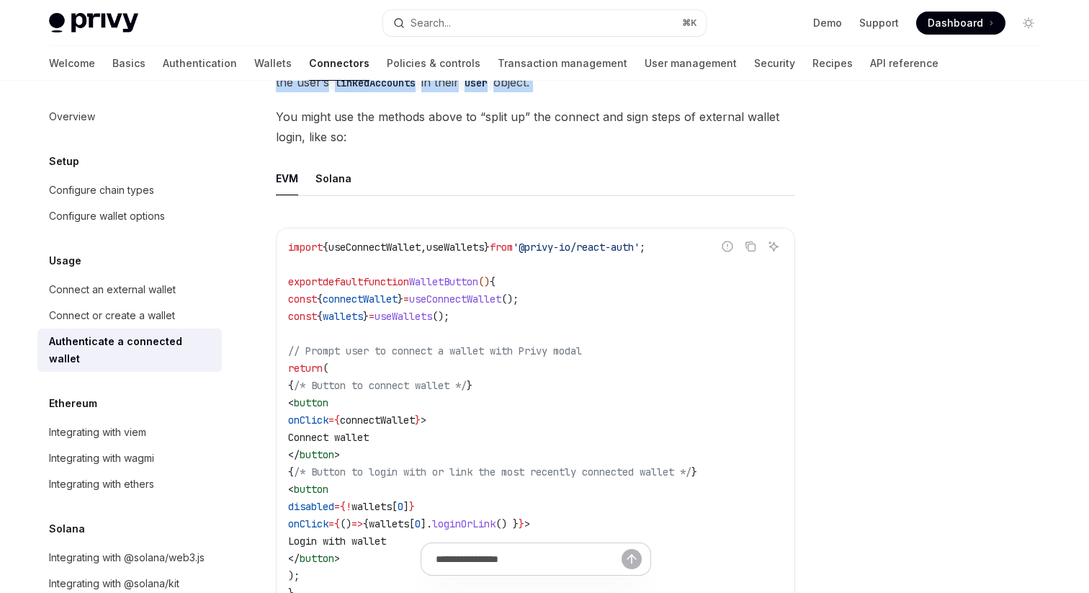
scroll to position [733, 0]
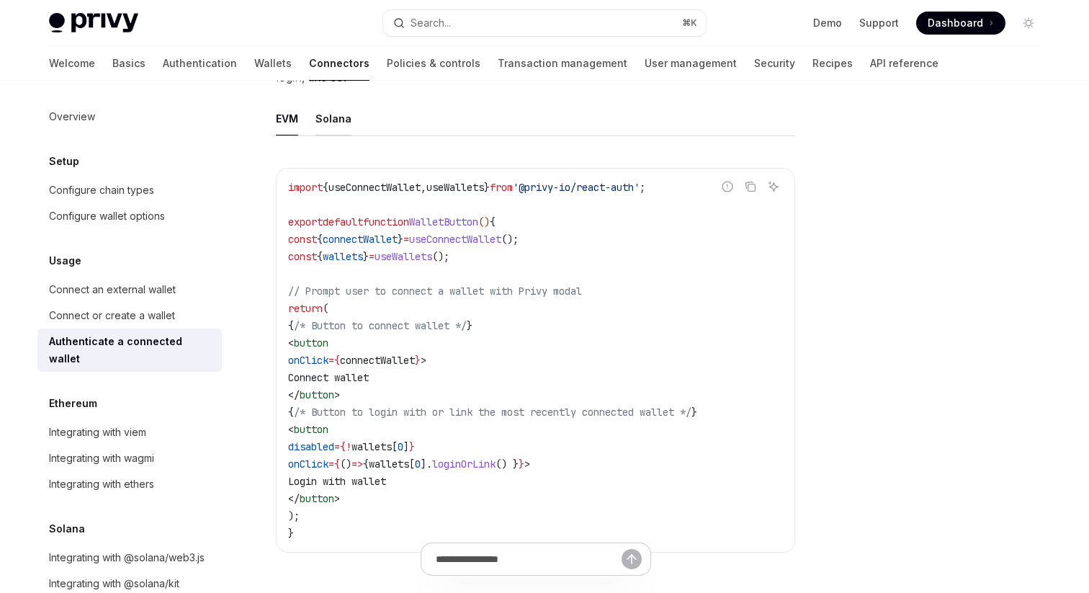
click at [336, 107] on div "Solana" at bounding box center [333, 119] width 36 height 34
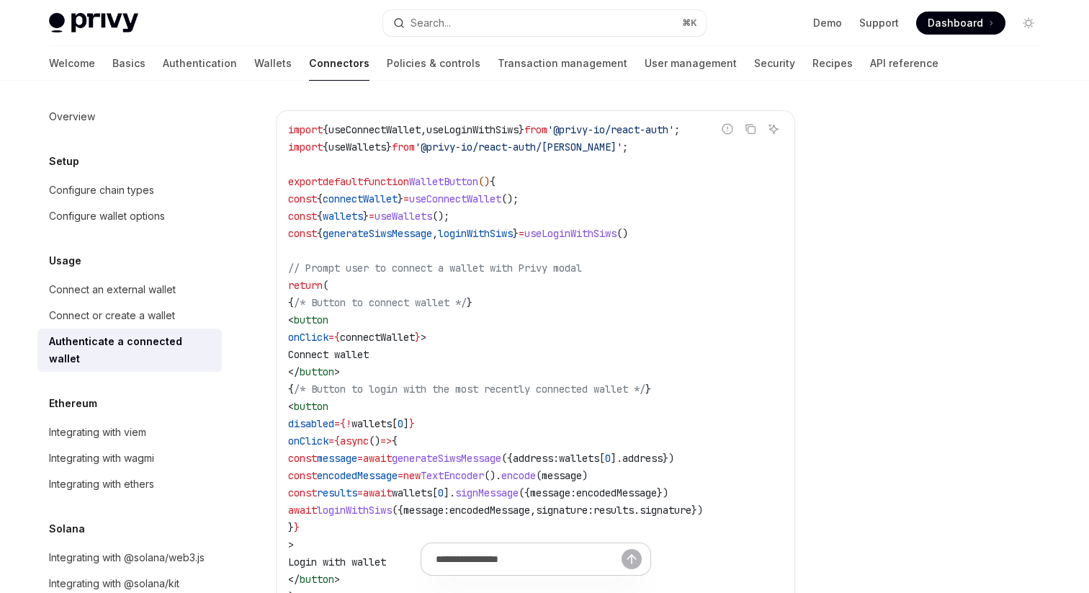
scroll to position [797, 0]
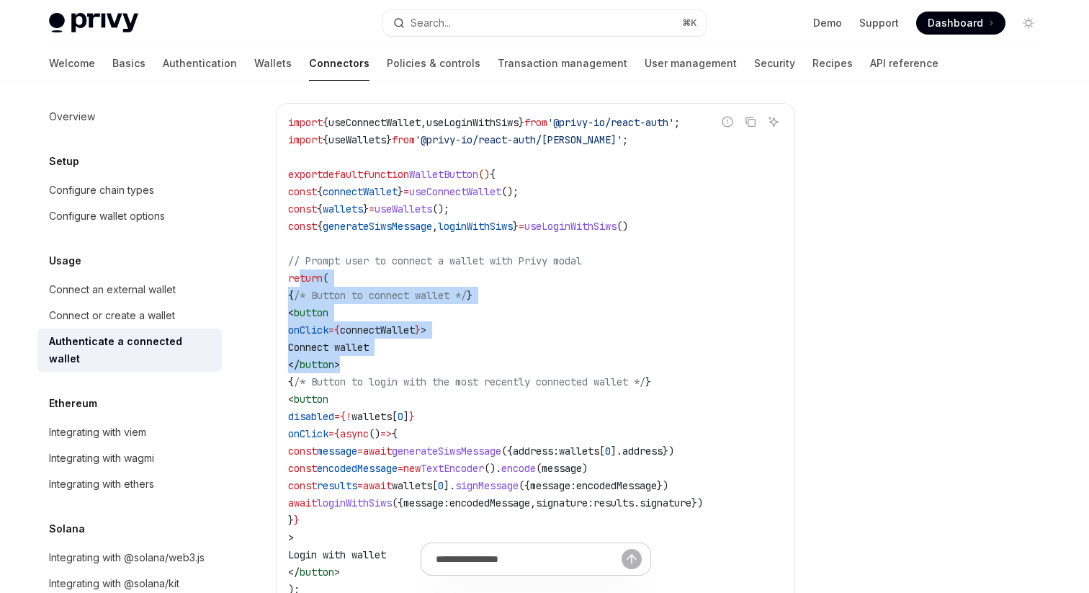
drag, startPoint x: 303, startPoint y: 280, endPoint x: 429, endPoint y: 357, distance: 147.4
click at [429, 357] on code "import { useConnectWallet , useLoginWithSiws } from '@privy-io/react-auth' ; im…" at bounding box center [535, 364] width 495 height 501
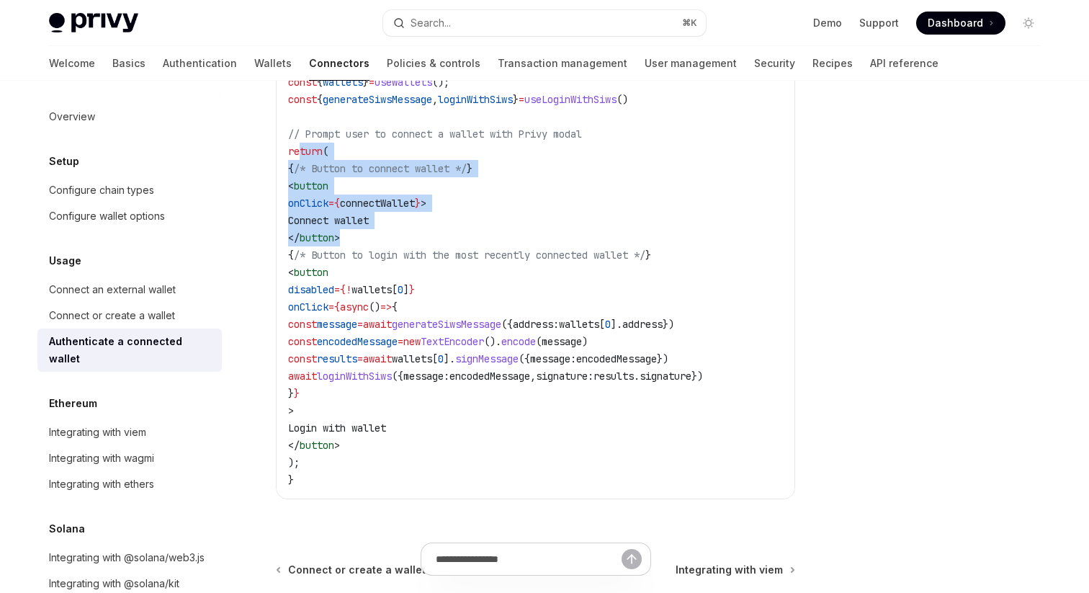
scroll to position [0, 48]
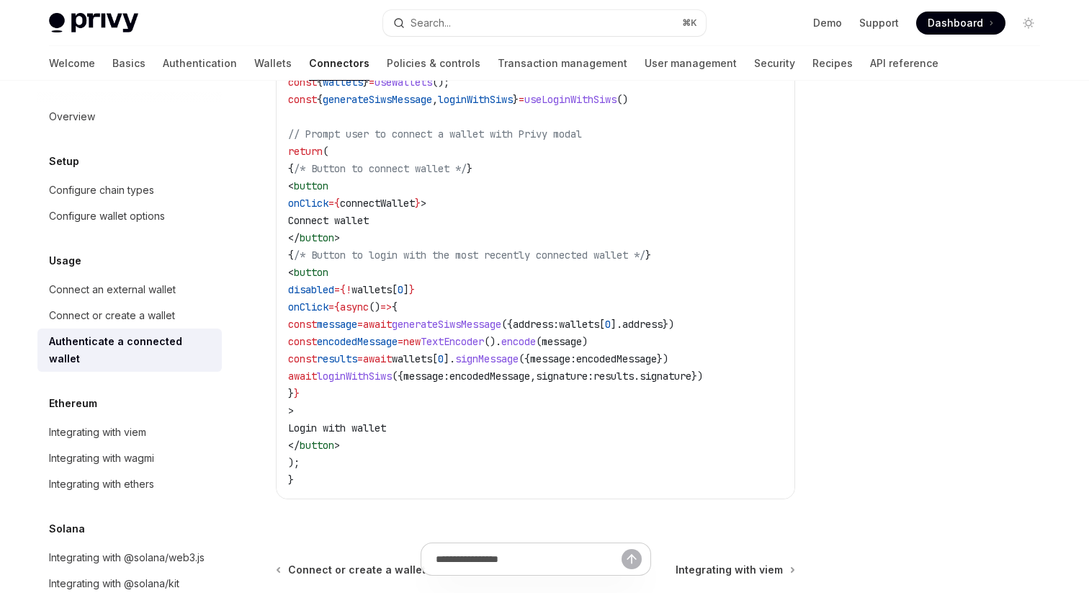
click at [440, 326] on span "generateSiwsMessage" at bounding box center [446, 324] width 109 height 13
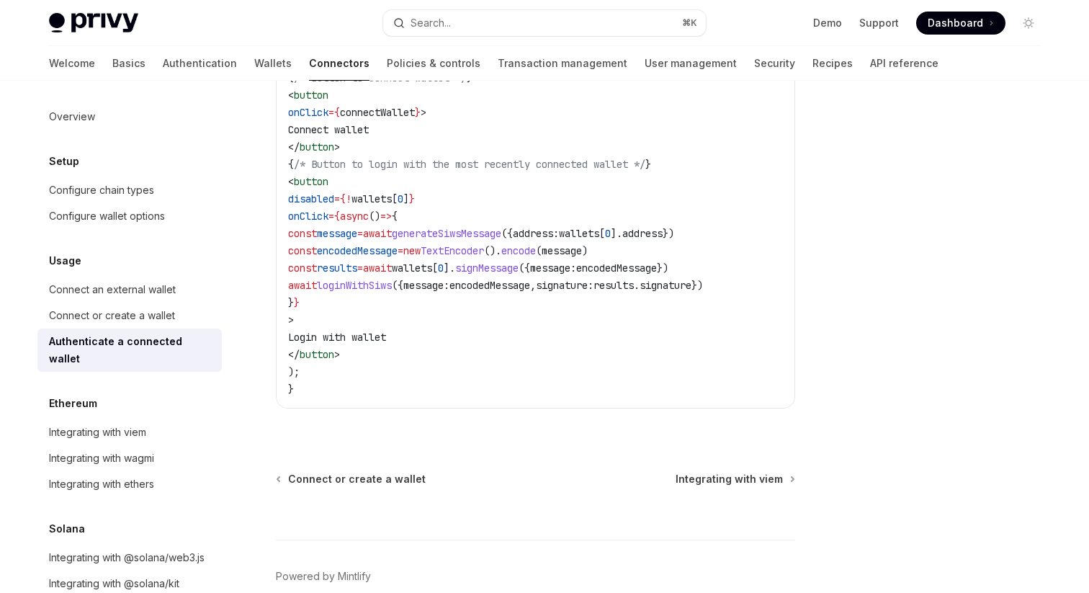
scroll to position [1031, 0]
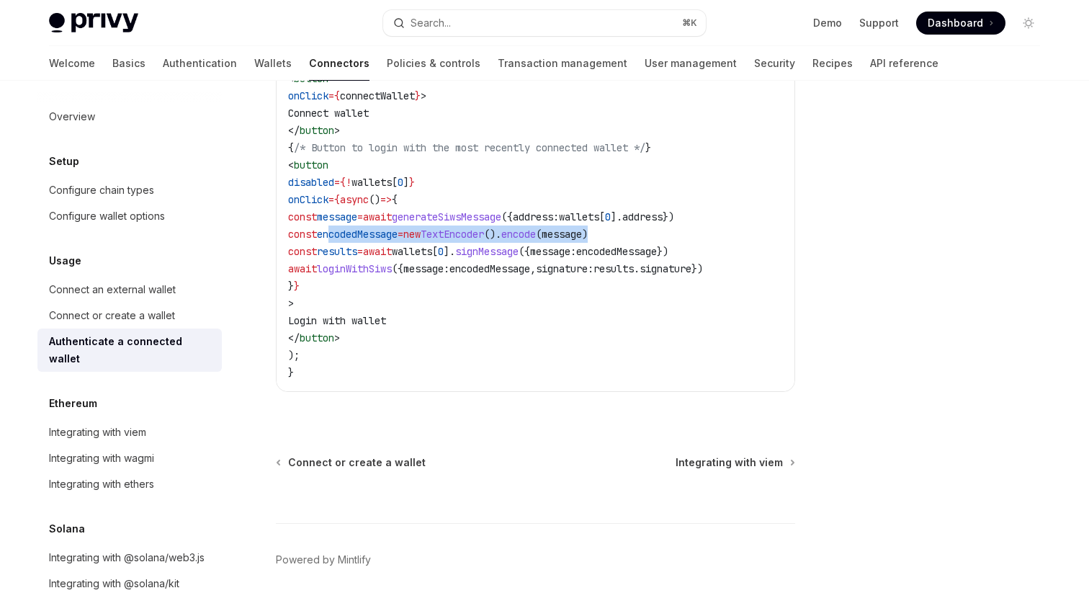
drag, startPoint x: 390, startPoint y: 236, endPoint x: 712, endPoint y: 231, distance: 322.0
click at [712, 231] on code "import { useConnectWallet , useLoginWithSiws } from '@privy-io/react-auth' ; im…" at bounding box center [535, 130] width 495 height 501
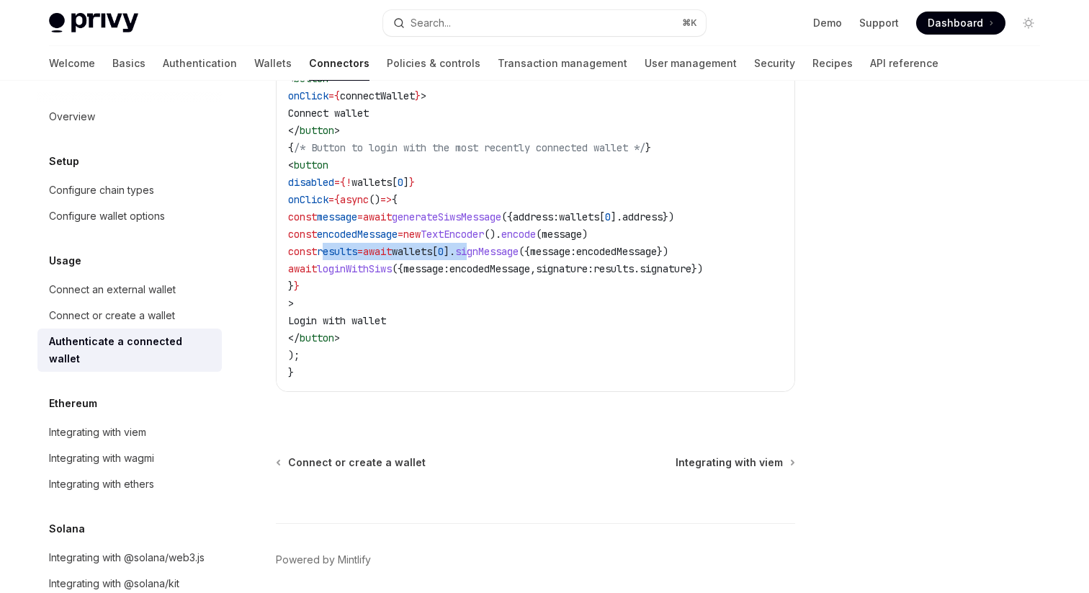
drag, startPoint x: 387, startPoint y: 254, endPoint x: 563, endPoint y: 247, distance: 175.9
click at [563, 247] on span "const results = await wallets [ 0 ]. signMessage ({ message: encodedMessage })" at bounding box center [478, 251] width 380 height 13
click at [444, 247] on span "0" at bounding box center [441, 251] width 6 height 13
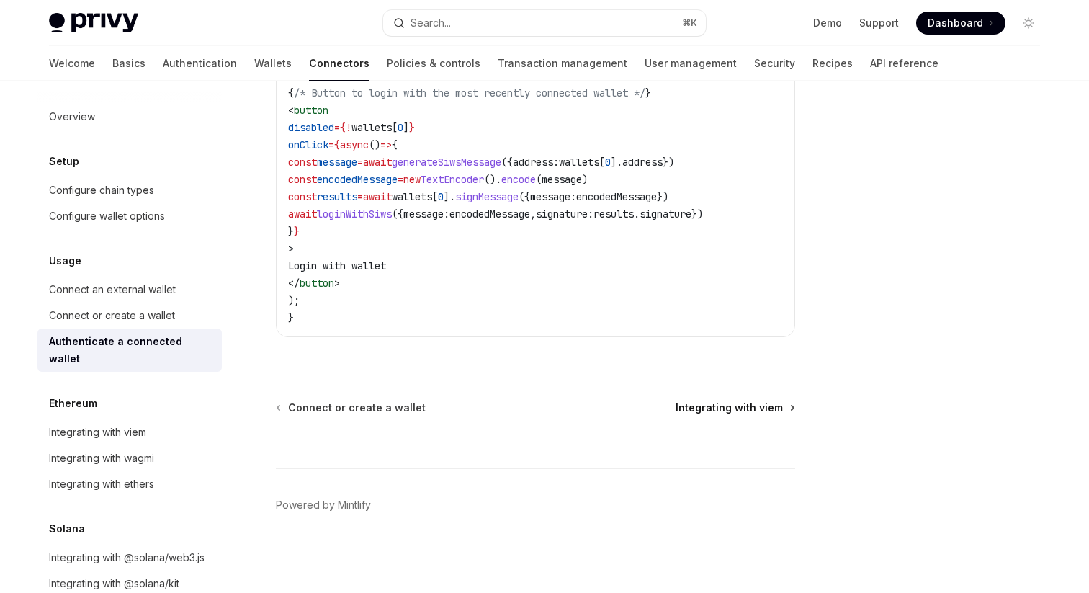
click at [748, 409] on span "Integrating with viem" at bounding box center [729, 407] width 107 height 14
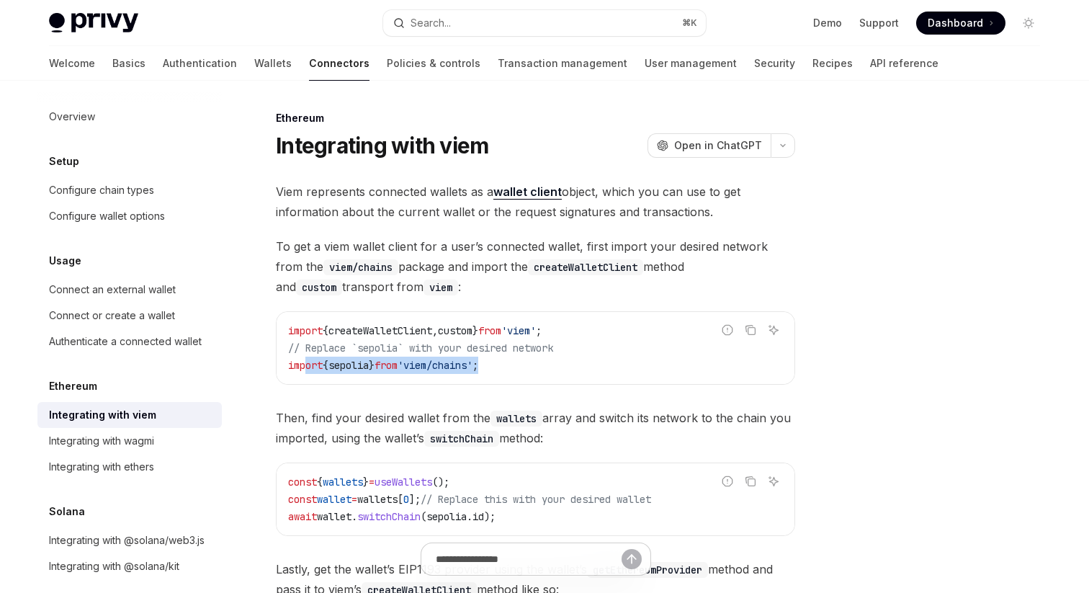
drag, startPoint x: 530, startPoint y: 361, endPoint x: 305, endPoint y: 367, distance: 224.8
click at [305, 367] on code "import { createWalletClient , custom } from 'viem' ; // Replace `sepolia` with …" at bounding box center [535, 348] width 495 height 52
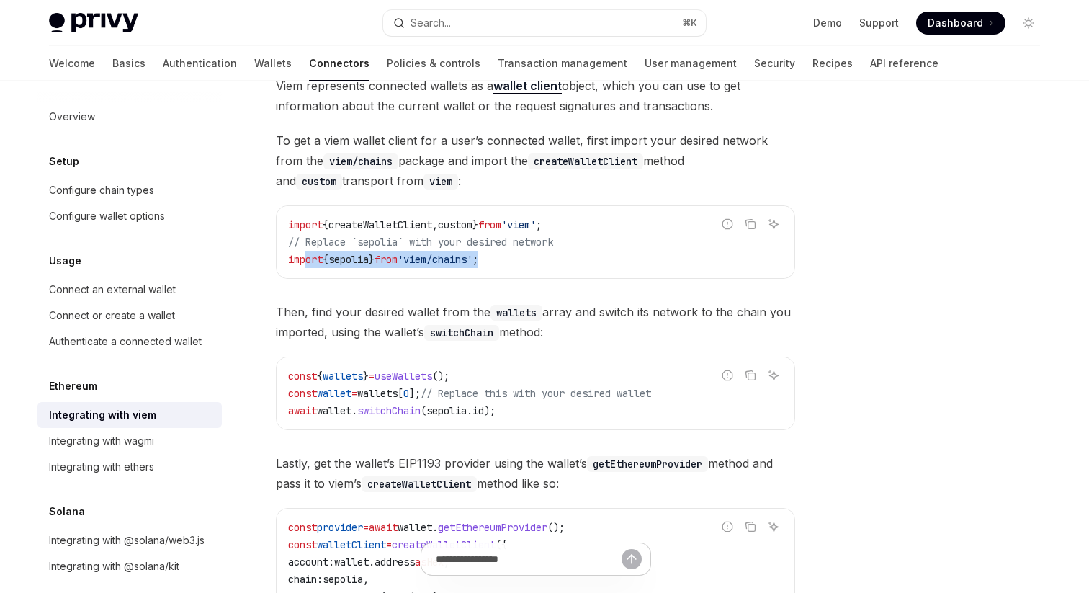
scroll to position [107, 0]
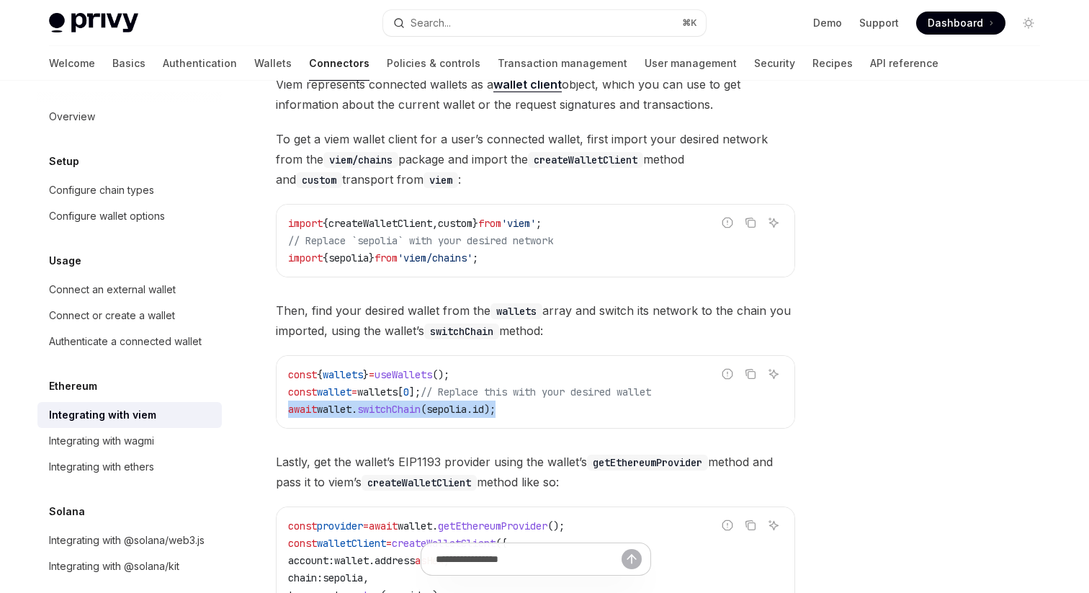
drag, startPoint x: 554, startPoint y: 413, endPoint x: 356, endPoint y: 414, distance: 198.1
click at [290, 416] on code "const { wallets } = useWallets (); const wallet = wallets [ 0 ]; // Replace thi…" at bounding box center [535, 392] width 495 height 52
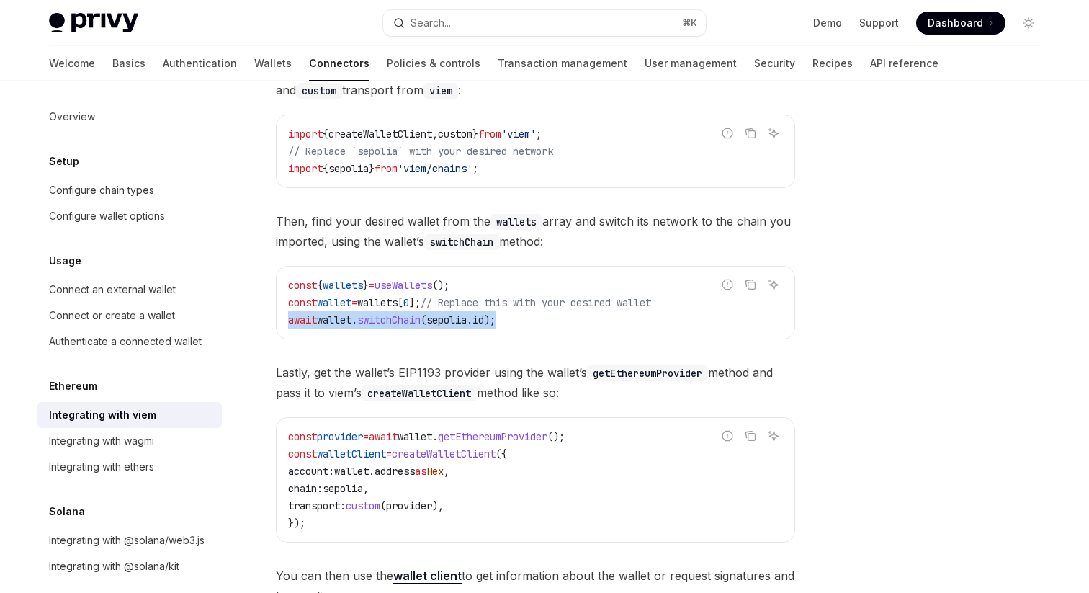
scroll to position [350, 0]
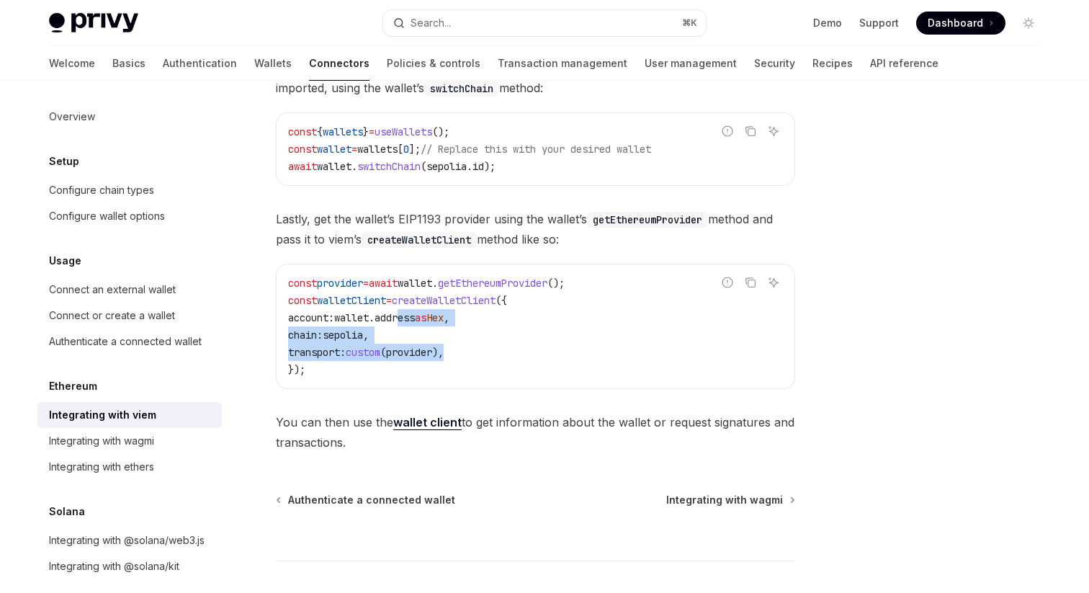
drag, startPoint x: 503, startPoint y: 351, endPoint x: 445, endPoint y: 318, distance: 66.5
click at [436, 317] on code "const provider = await wallet . getEthereumProvider (); const walletClient = cr…" at bounding box center [535, 326] width 495 height 104
click at [415, 318] on span "address" at bounding box center [395, 317] width 40 height 13
drag, startPoint x: 532, startPoint y: 318, endPoint x: 389, endPoint y: 407, distance: 168.5
click at [416, 340] on code "const provider = await wallet . getEthereumProvider (); const walletClient = cr…" at bounding box center [535, 326] width 495 height 104
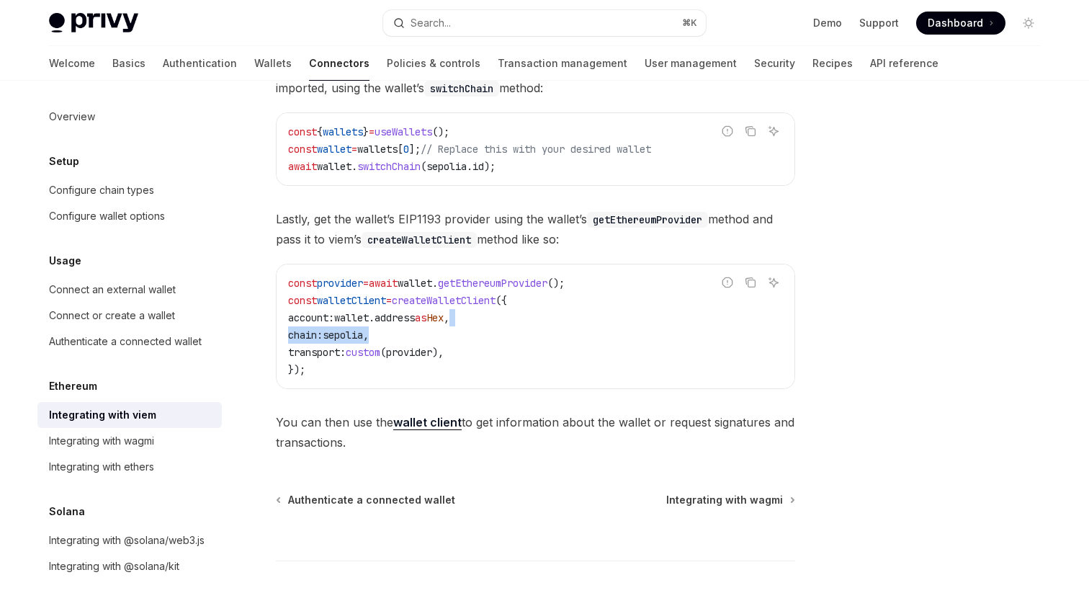
click at [428, 423] on strong "wallet client" at bounding box center [427, 422] width 68 height 14
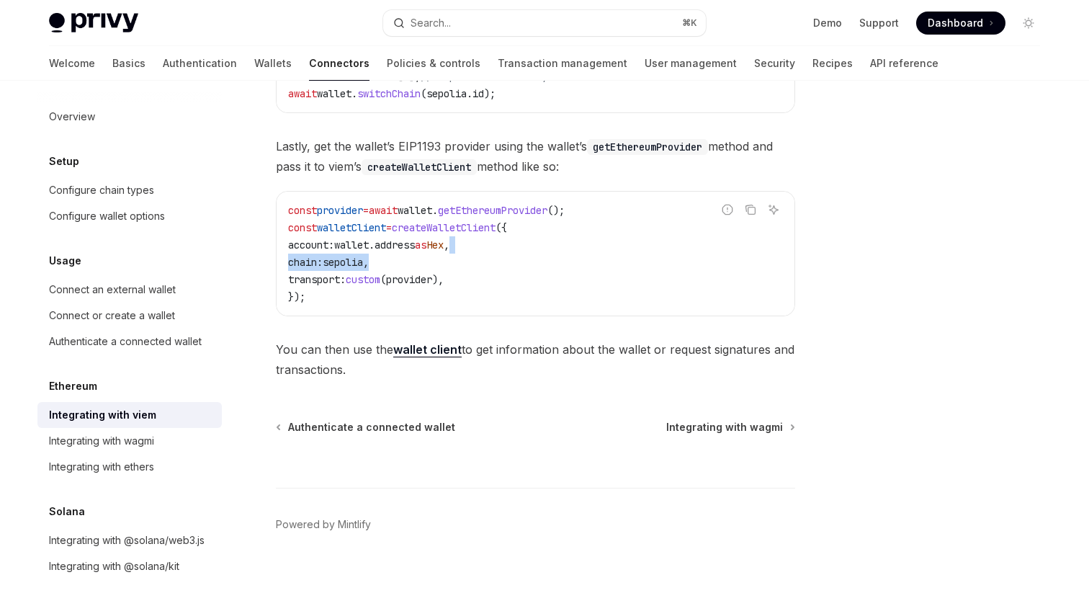
scroll to position [424, 0]
click at [375, 429] on span "Authenticate a connected wallet" at bounding box center [371, 426] width 167 height 14
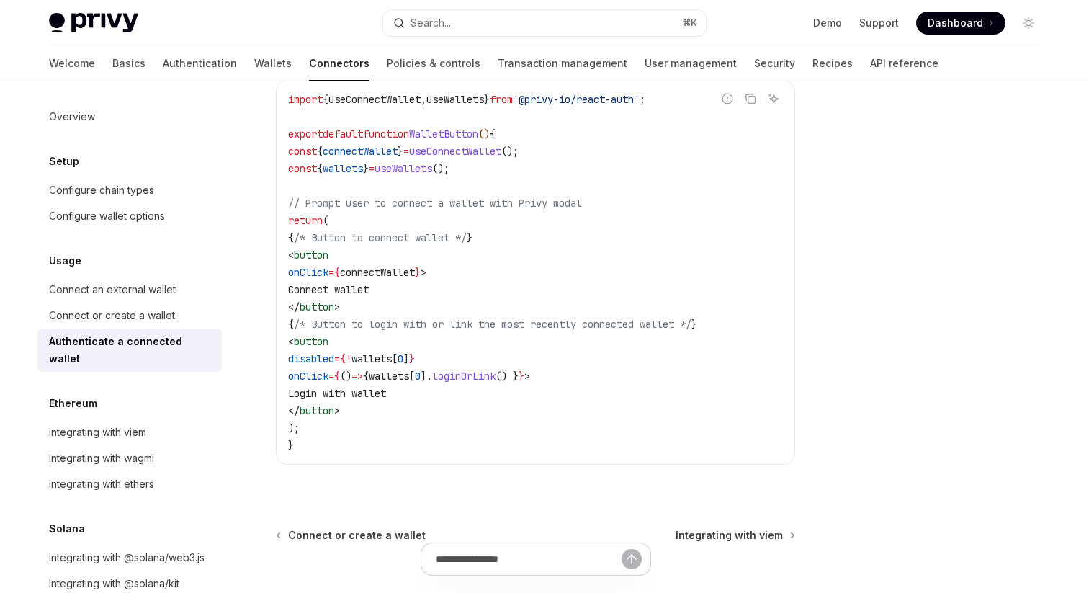
scroll to position [838, 0]
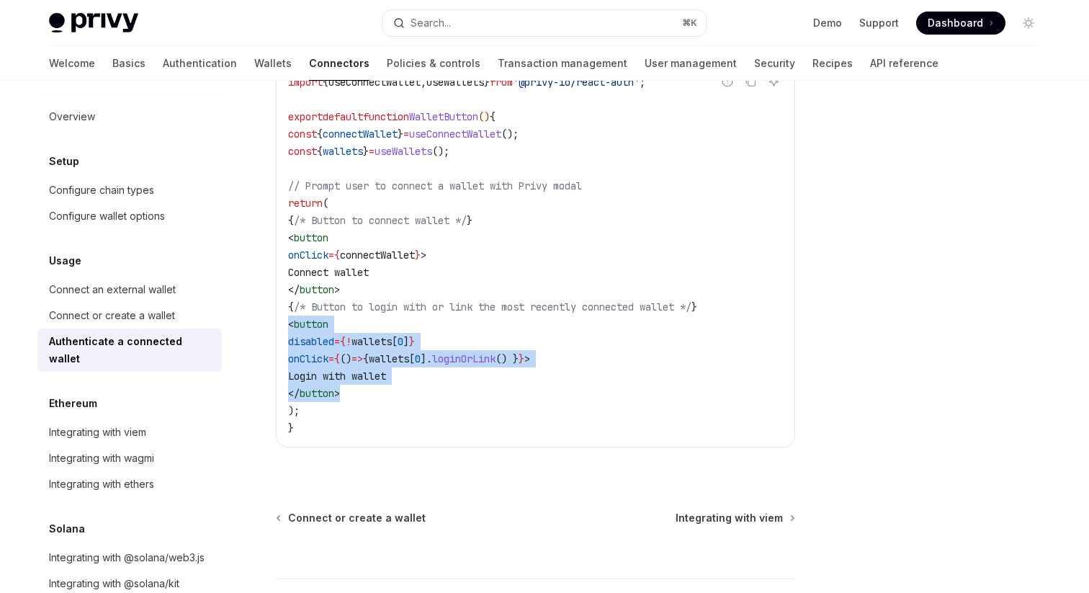
drag, startPoint x: 393, startPoint y: 393, endPoint x: 246, endPoint y: 328, distance: 160.2
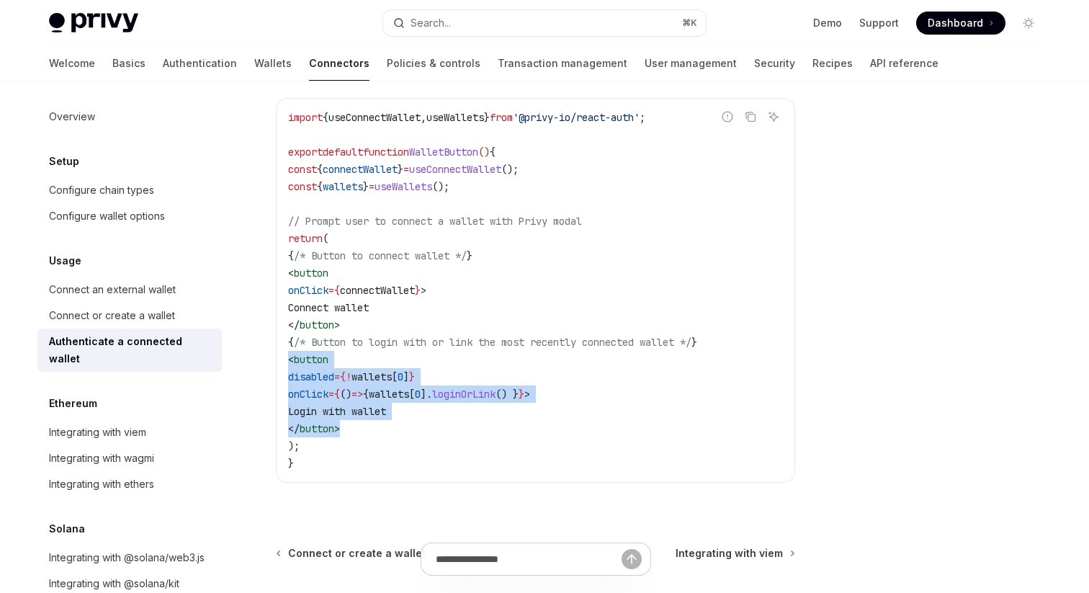
scroll to position [806, 0]
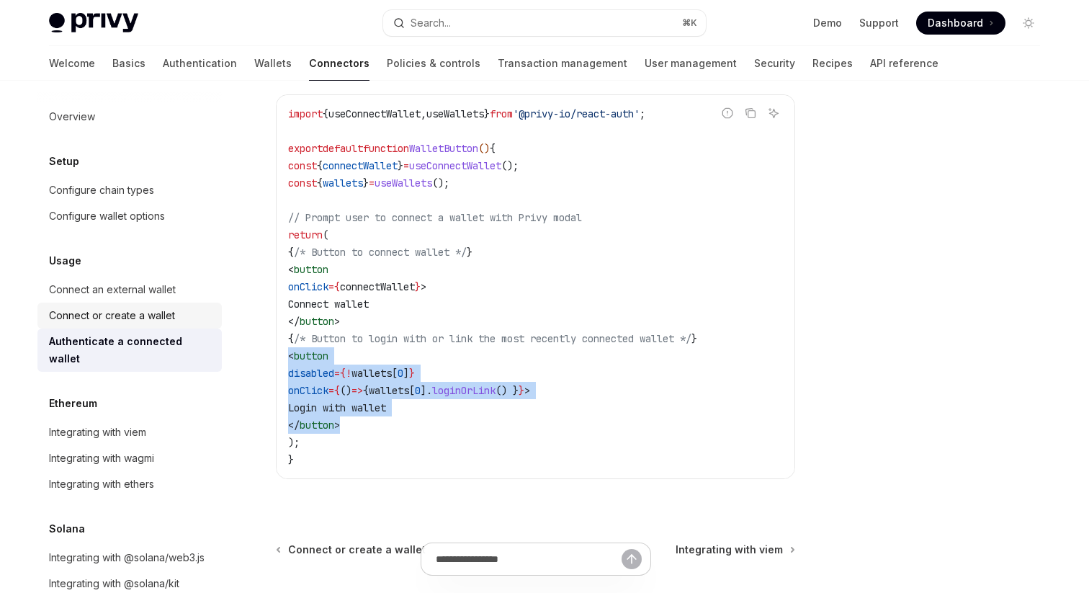
click at [165, 306] on link "Connect or create a wallet" at bounding box center [129, 316] width 184 height 26
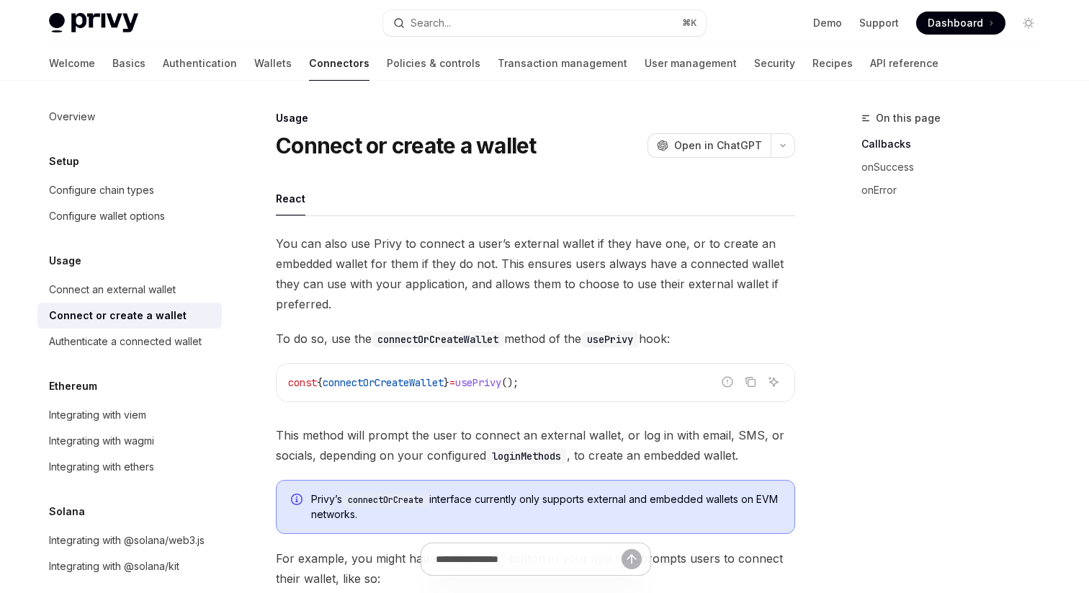
scroll to position [125, 0]
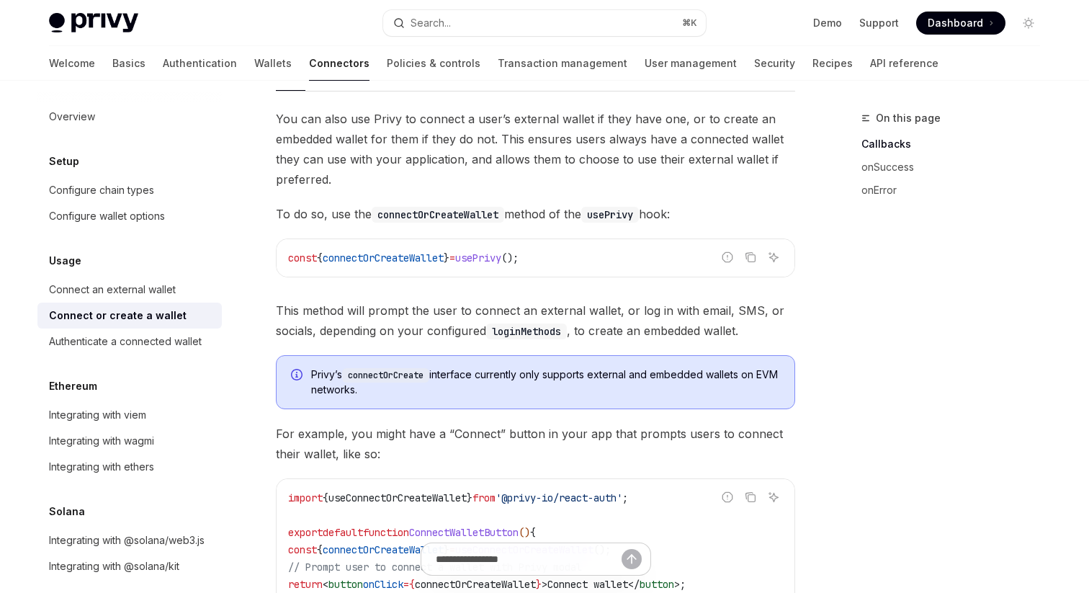
click at [85, 266] on div "Usage" at bounding box center [129, 260] width 184 height 17
click at [107, 305] on link "Connect or create a wallet" at bounding box center [129, 316] width 184 height 26
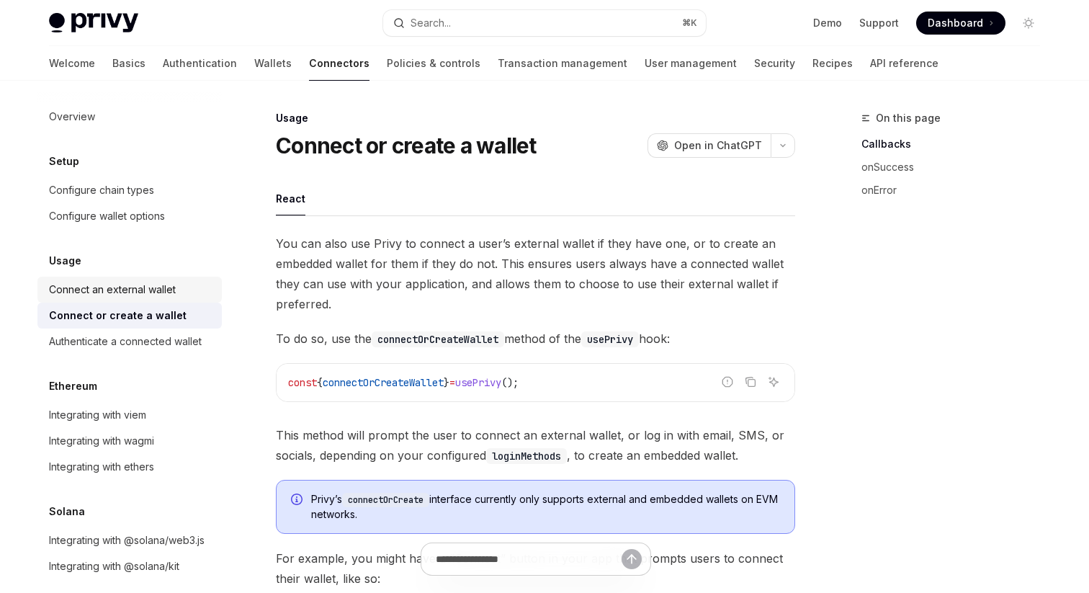
click at [121, 291] on div "Connect an external wallet" at bounding box center [112, 289] width 127 height 17
type textarea "*"
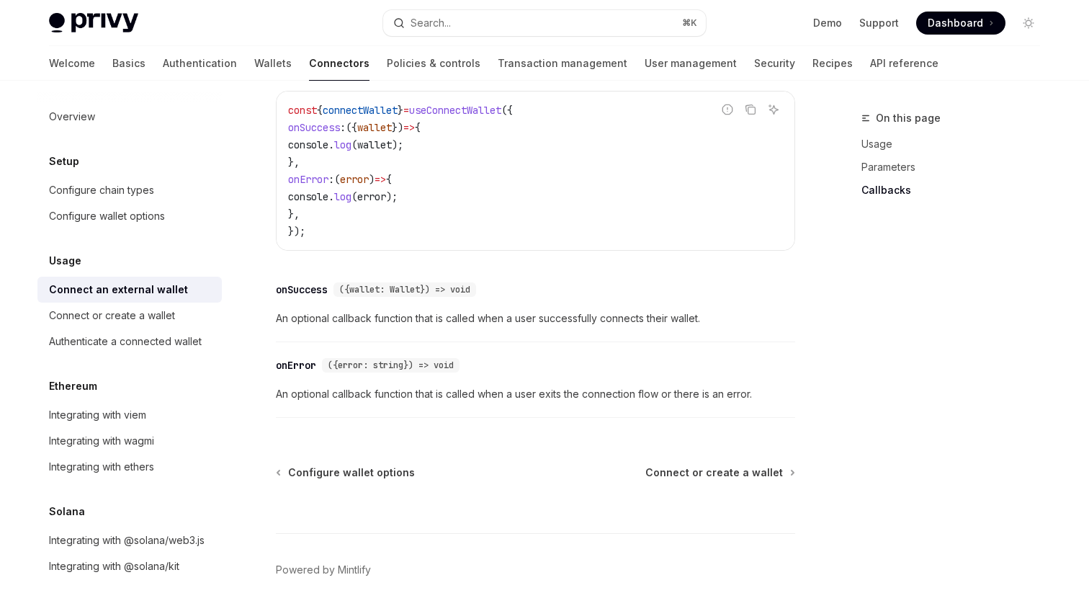
scroll to position [992, 0]
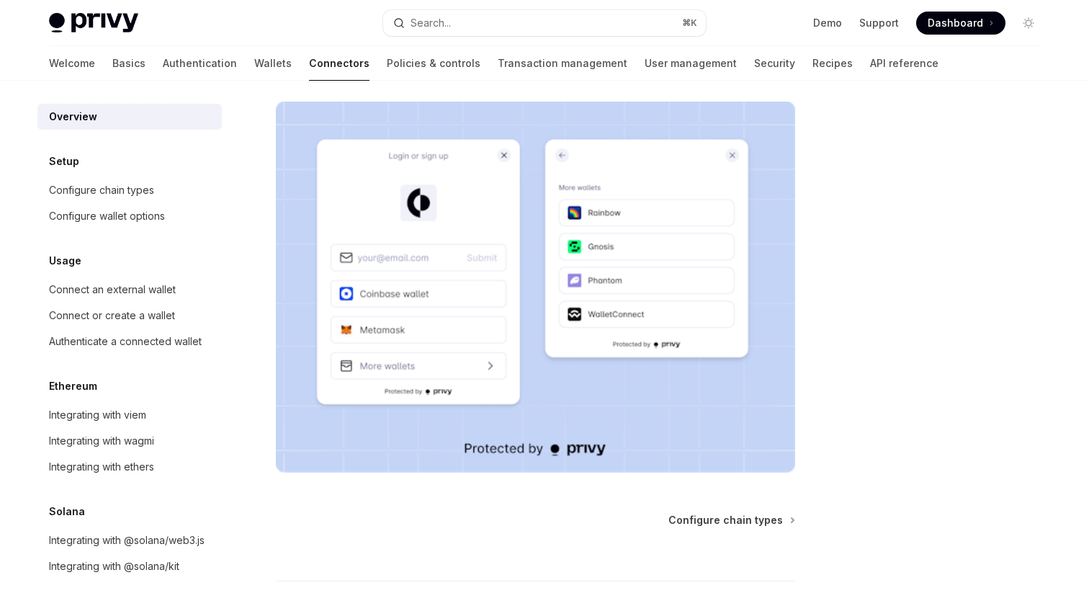
scroll to position [215, 0]
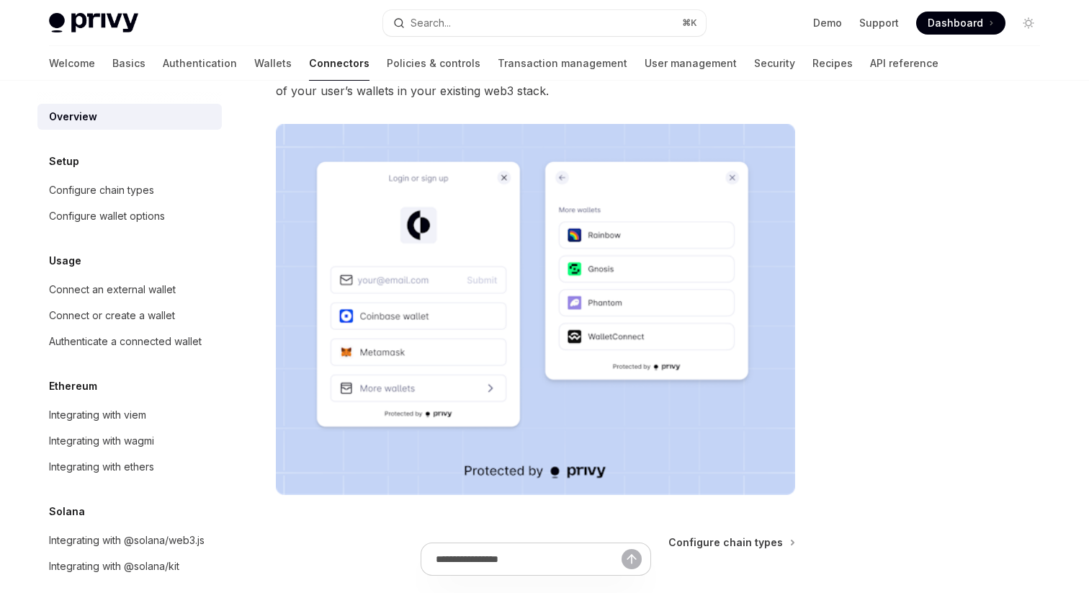
click at [551, 294] on img at bounding box center [535, 309] width 519 height 371
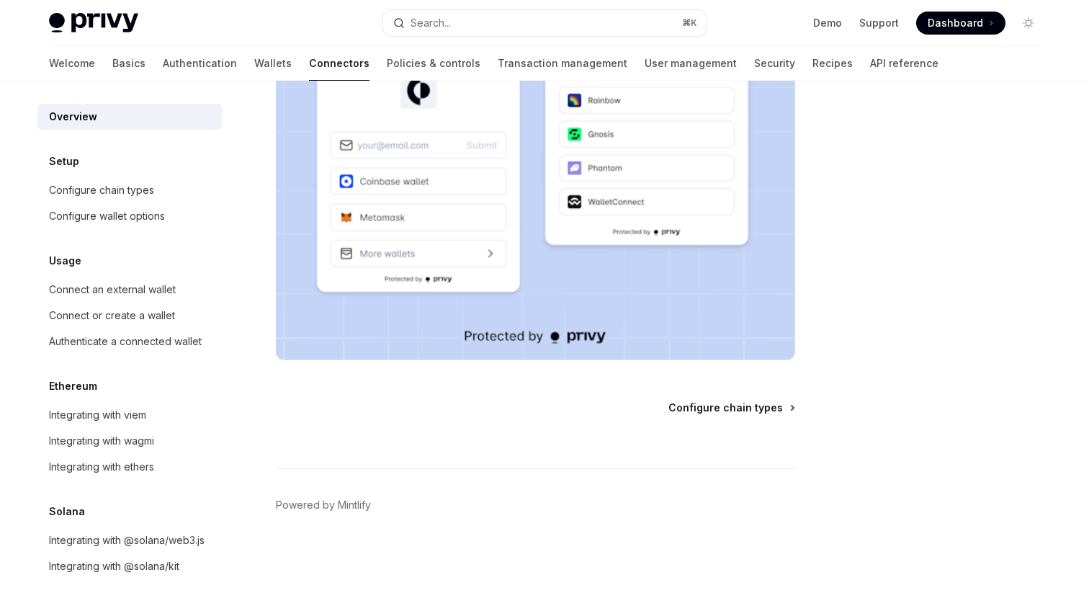
click at [753, 411] on span "Configure chain types" at bounding box center [725, 407] width 115 height 14
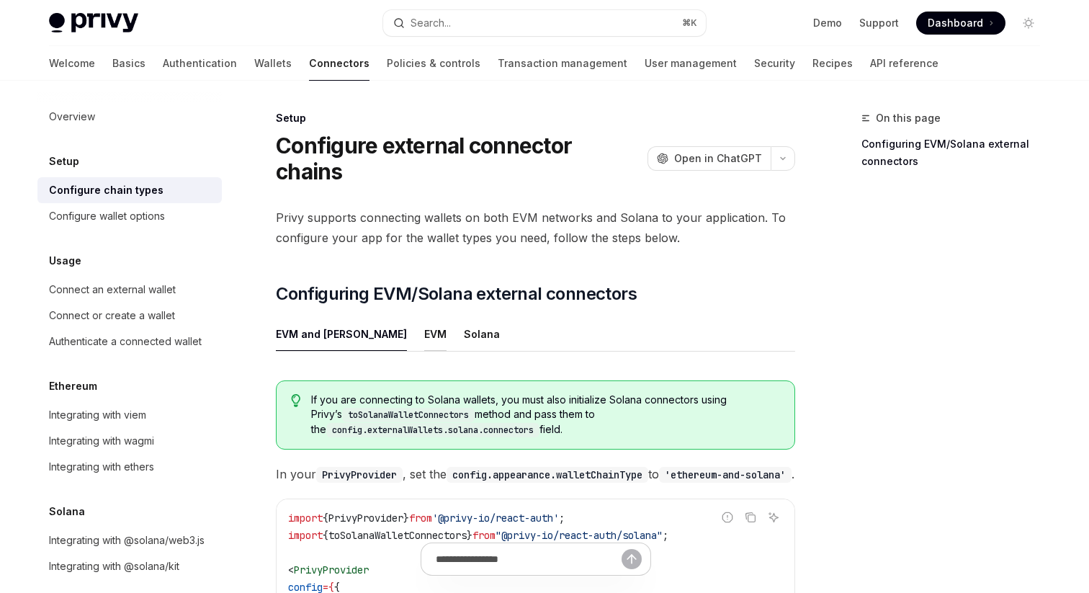
click at [424, 317] on div "EVM" at bounding box center [435, 334] width 22 height 34
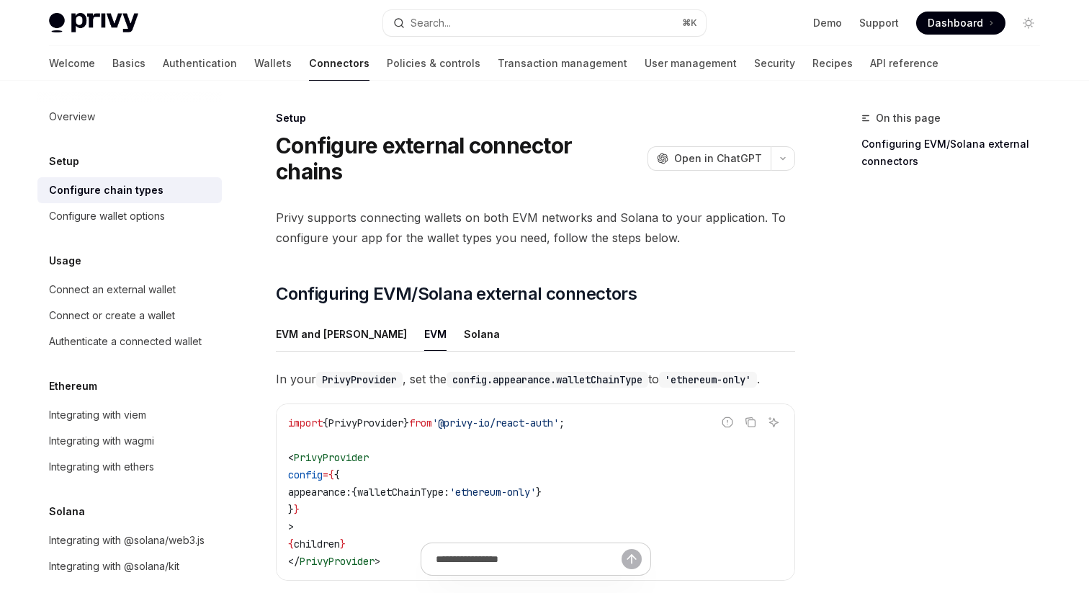
click at [464, 317] on div "Solana" at bounding box center [482, 334] width 36 height 34
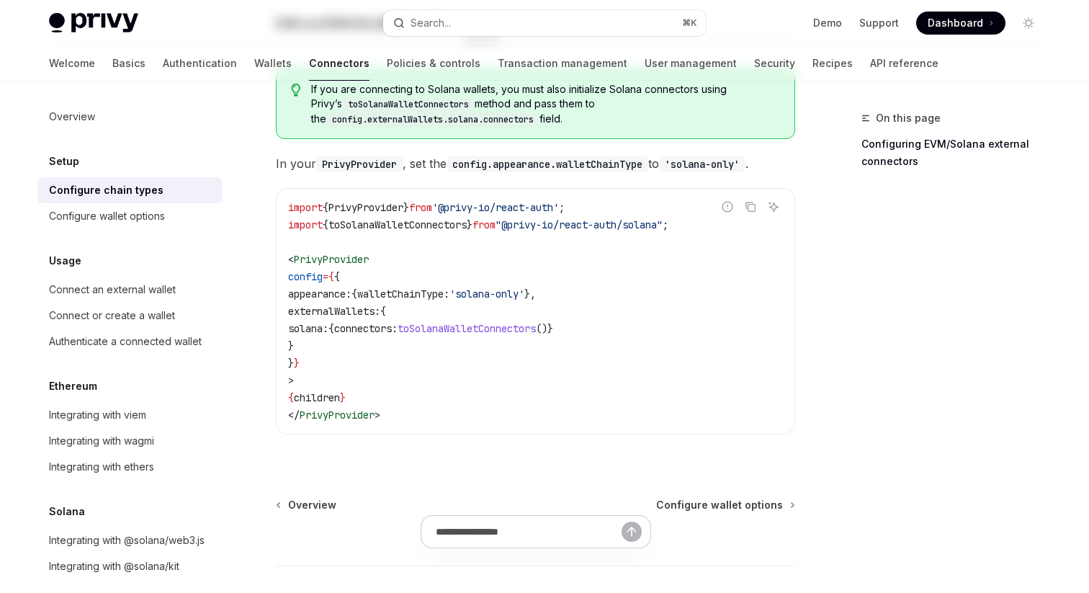
scroll to position [381, 0]
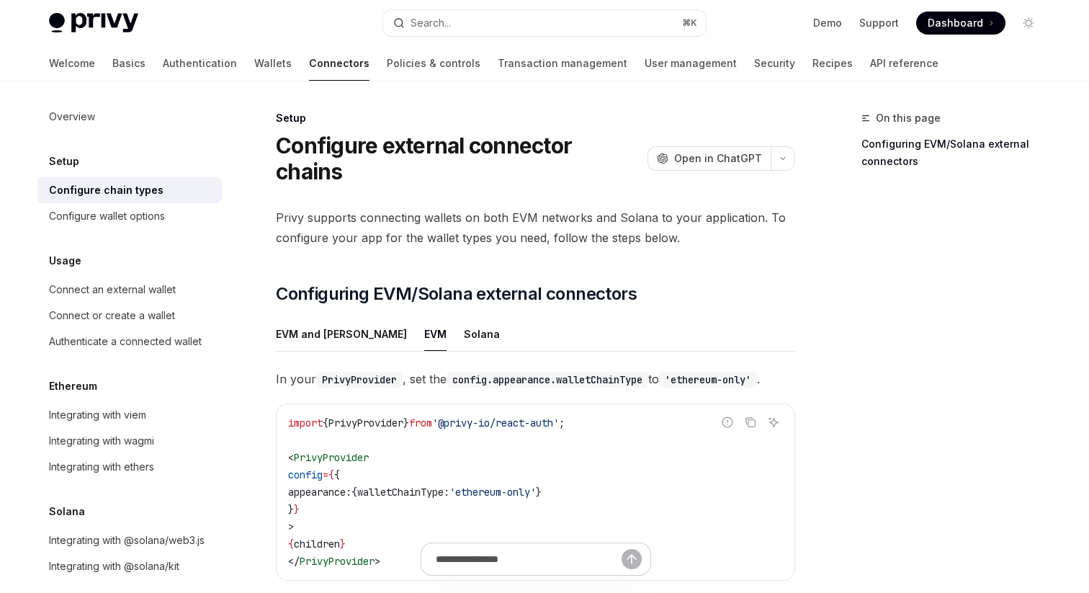
type textarea "*"
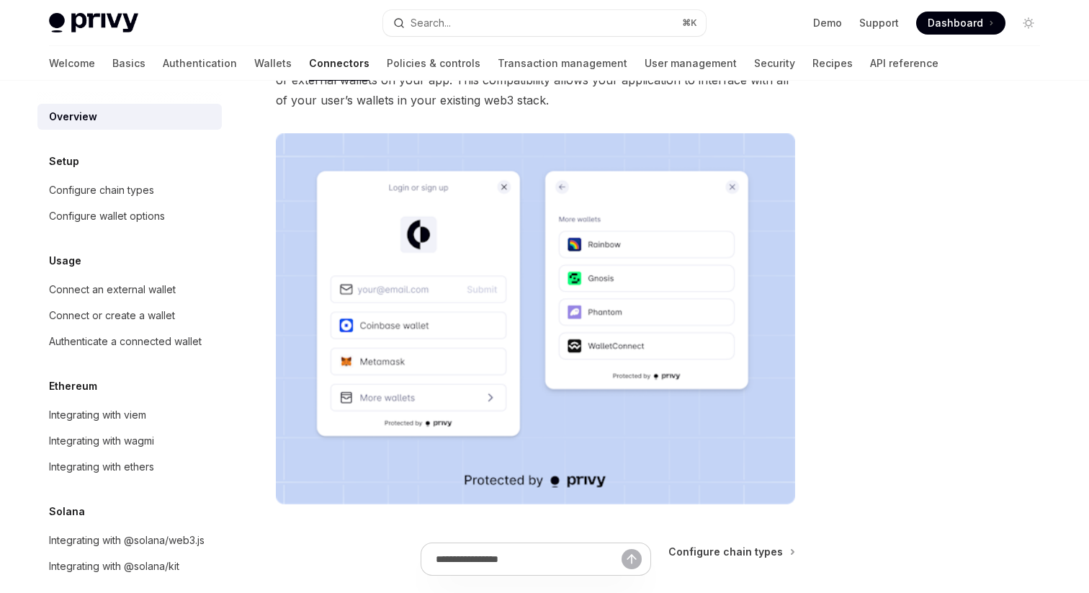
scroll to position [217, 0]
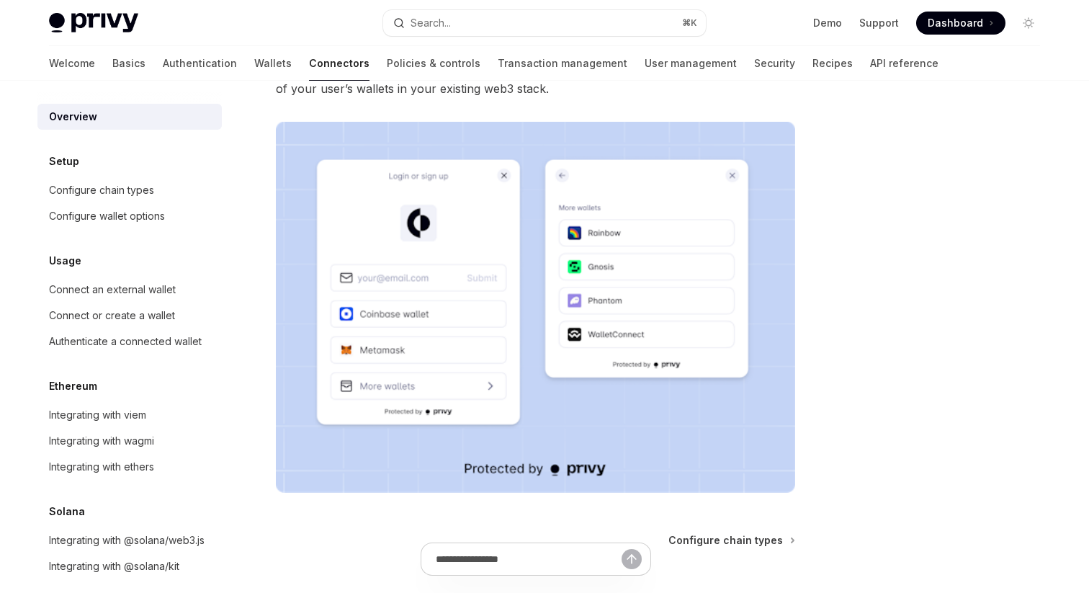
click at [541, 281] on img at bounding box center [535, 307] width 519 height 371
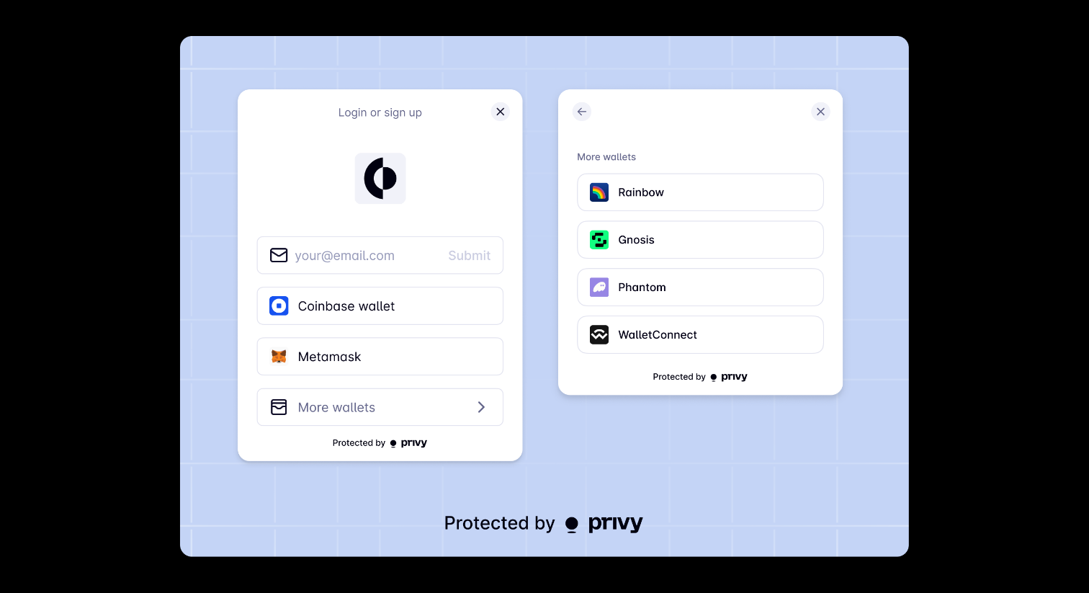
click at [541, 281] on img at bounding box center [544, 296] width 728 height 521
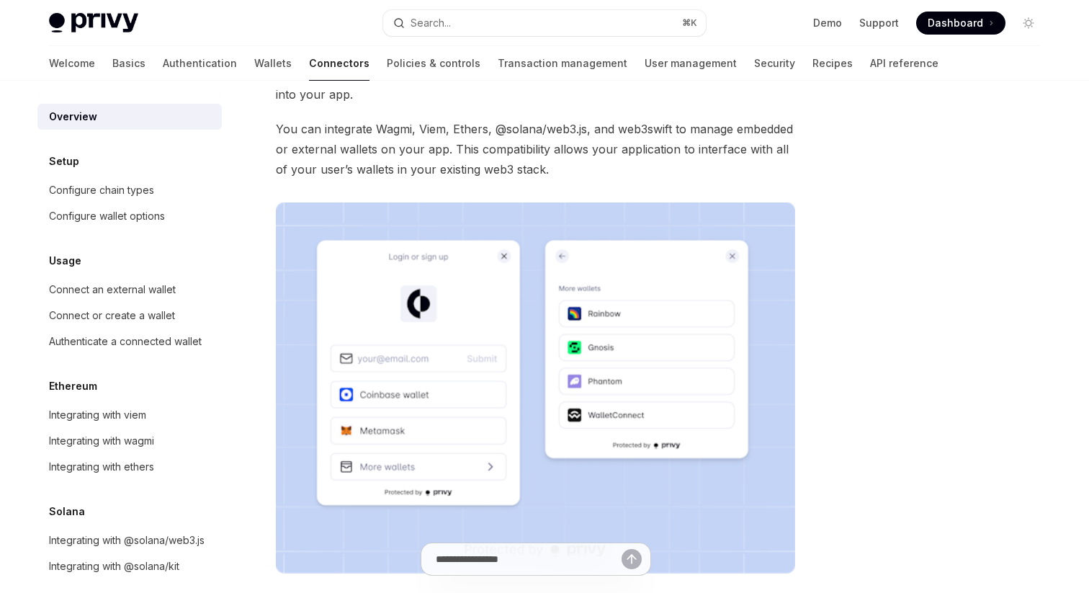
scroll to position [191, 0]
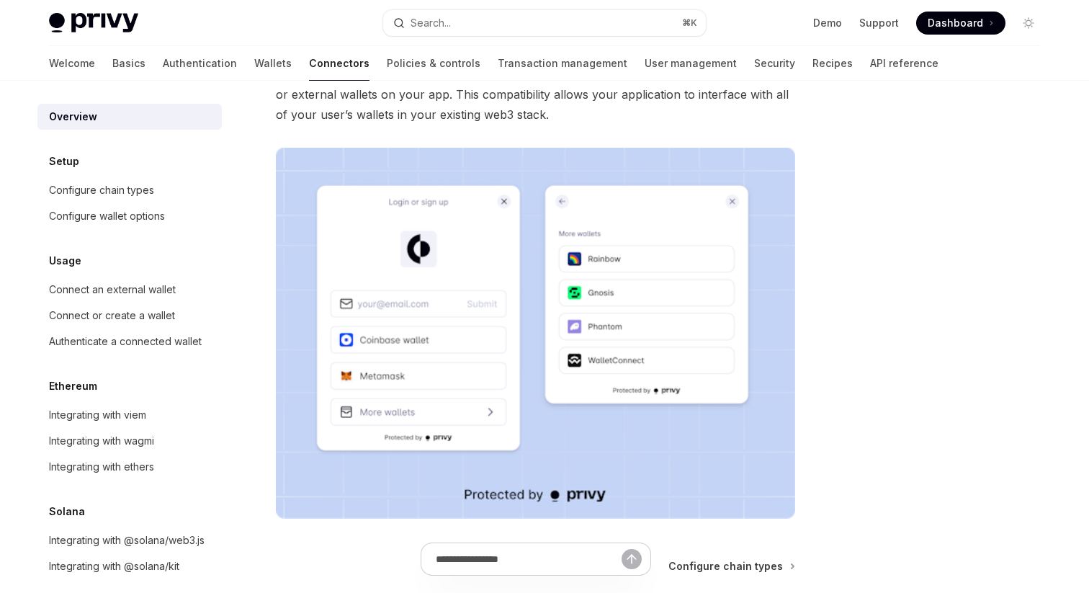
click at [578, 344] on img at bounding box center [535, 333] width 519 height 371
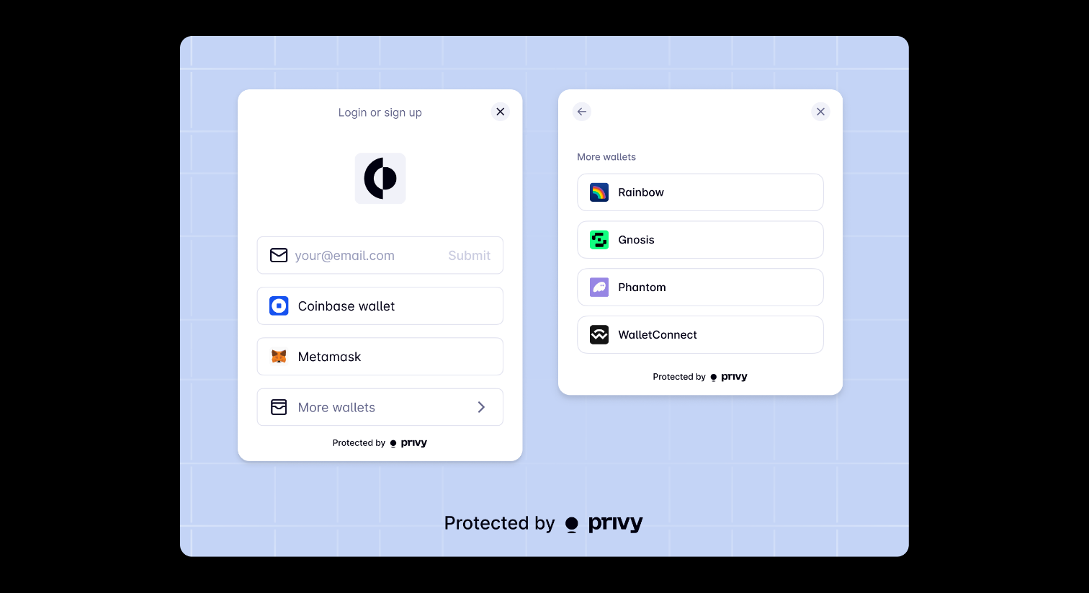
click at [578, 344] on img at bounding box center [544, 296] width 728 height 521
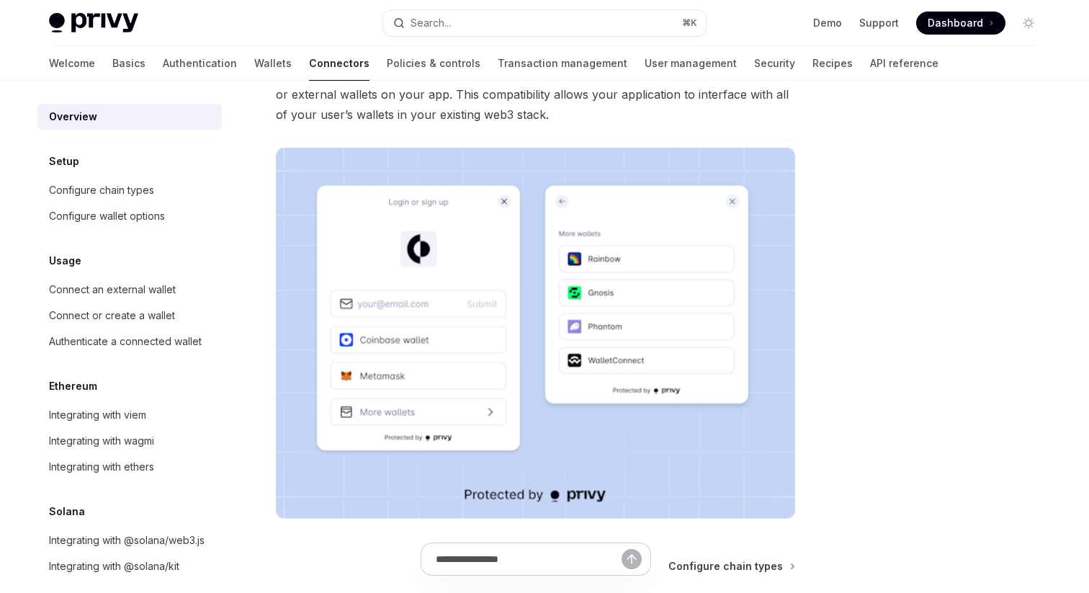
click at [578, 344] on img at bounding box center [535, 333] width 519 height 371
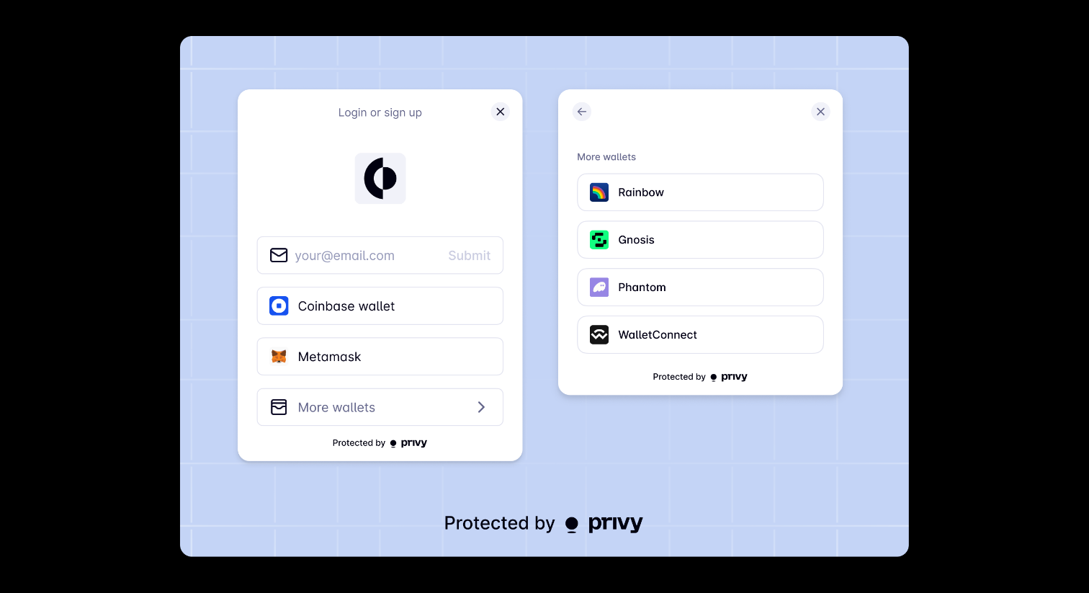
click at [578, 344] on img at bounding box center [544, 296] width 728 height 521
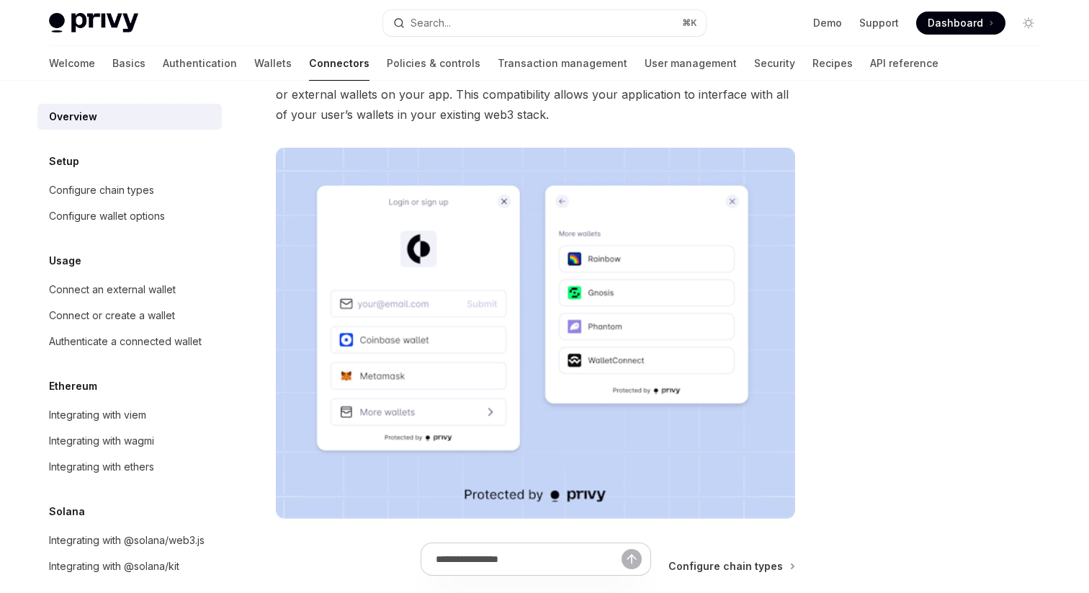
click at [550, 316] on img at bounding box center [535, 333] width 519 height 371
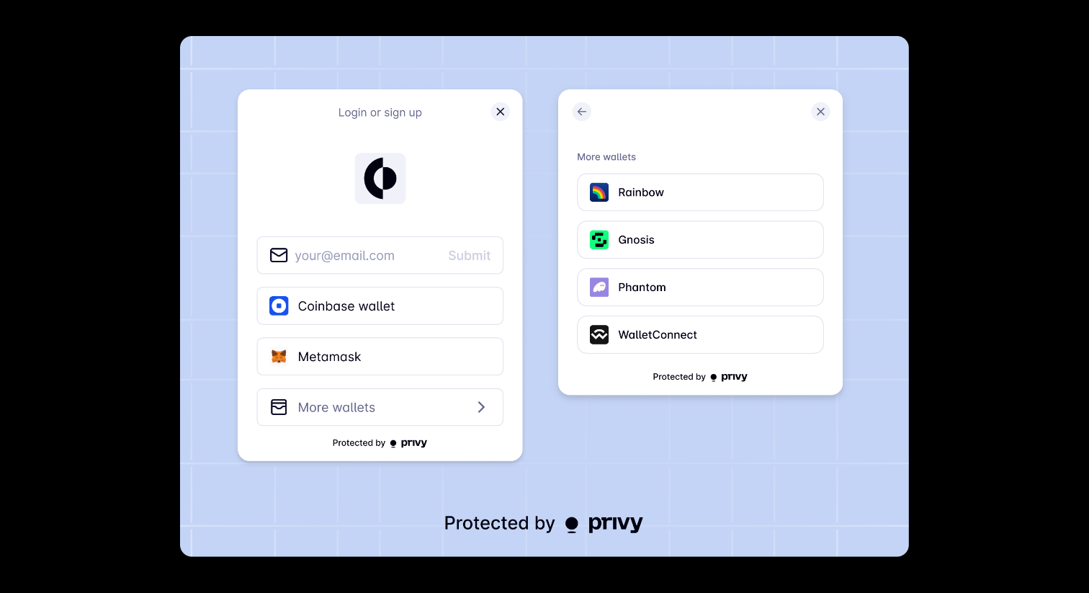
click at [550, 316] on img at bounding box center [544, 296] width 728 height 521
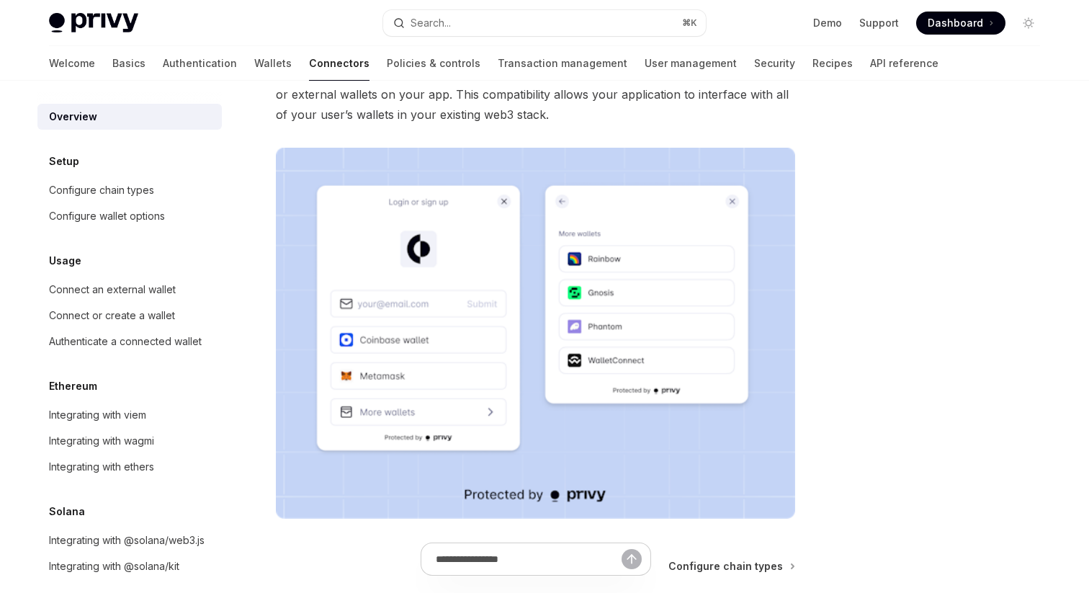
click at [550, 316] on img at bounding box center [535, 333] width 519 height 371
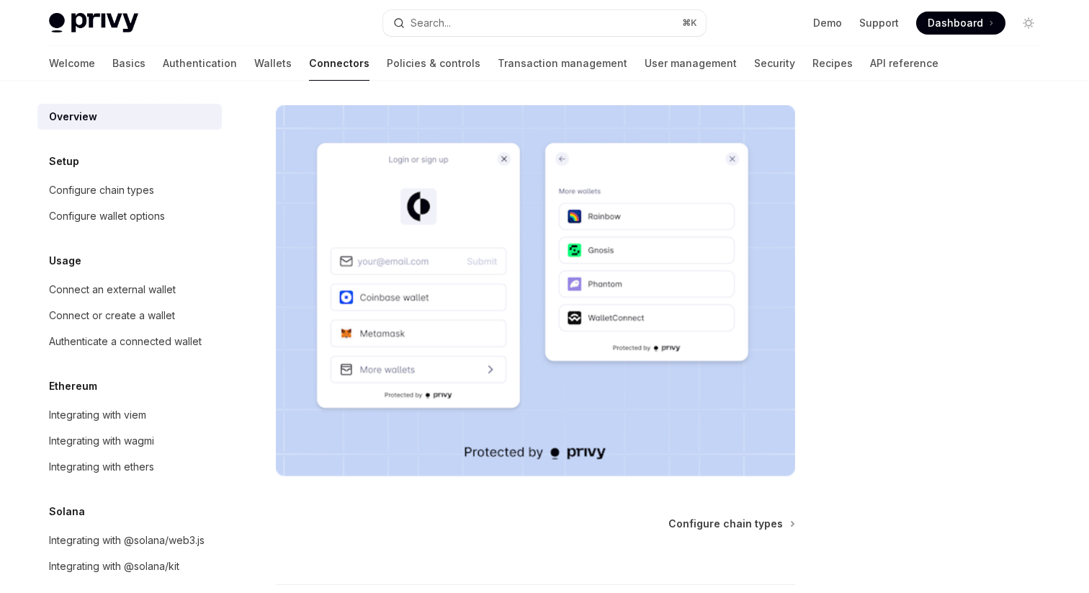
scroll to position [241, 0]
